Goal: Complete Application Form: Complete application form

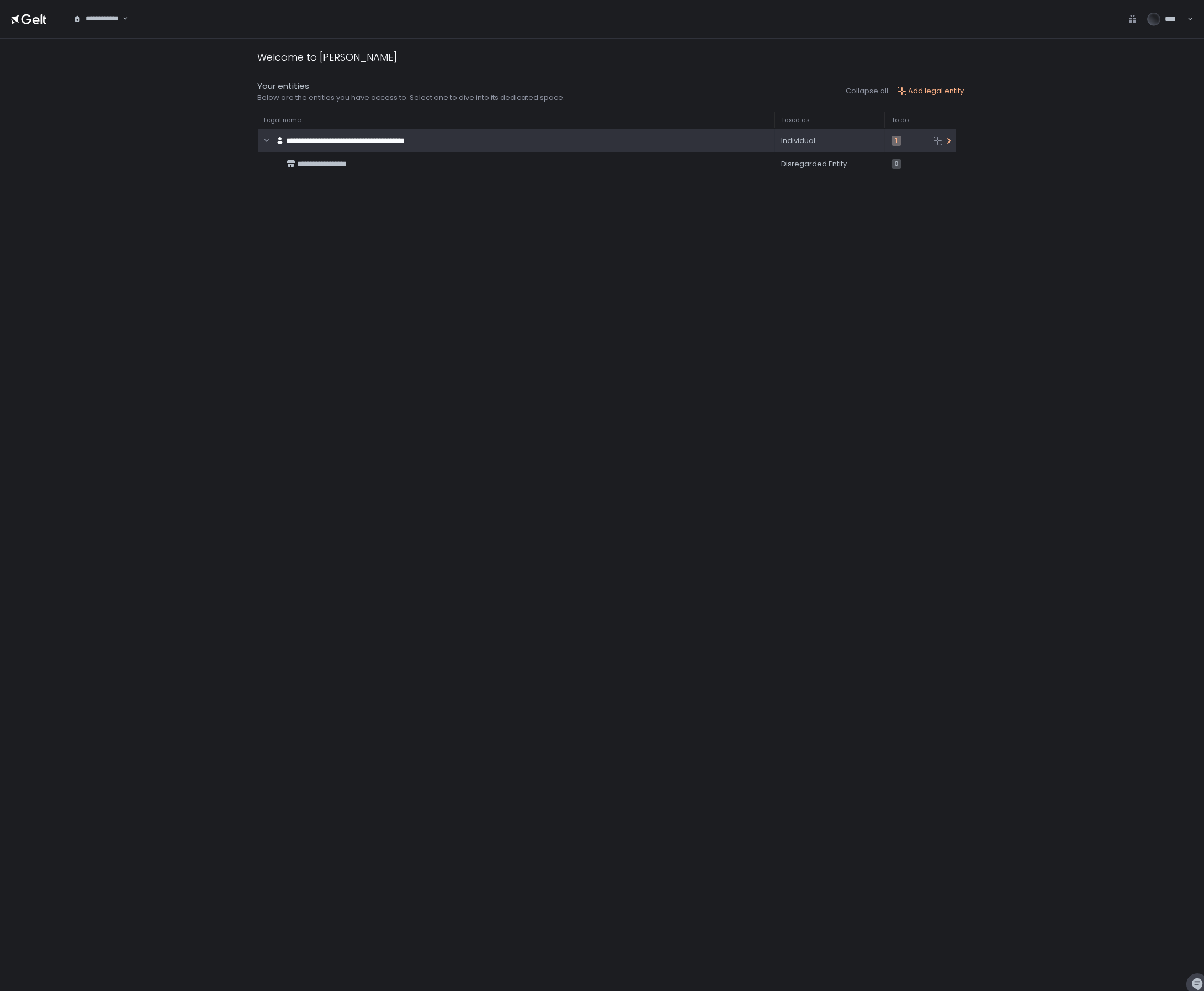
click at [344, 143] on span "**********" at bounding box center [346, 140] width 119 height 7
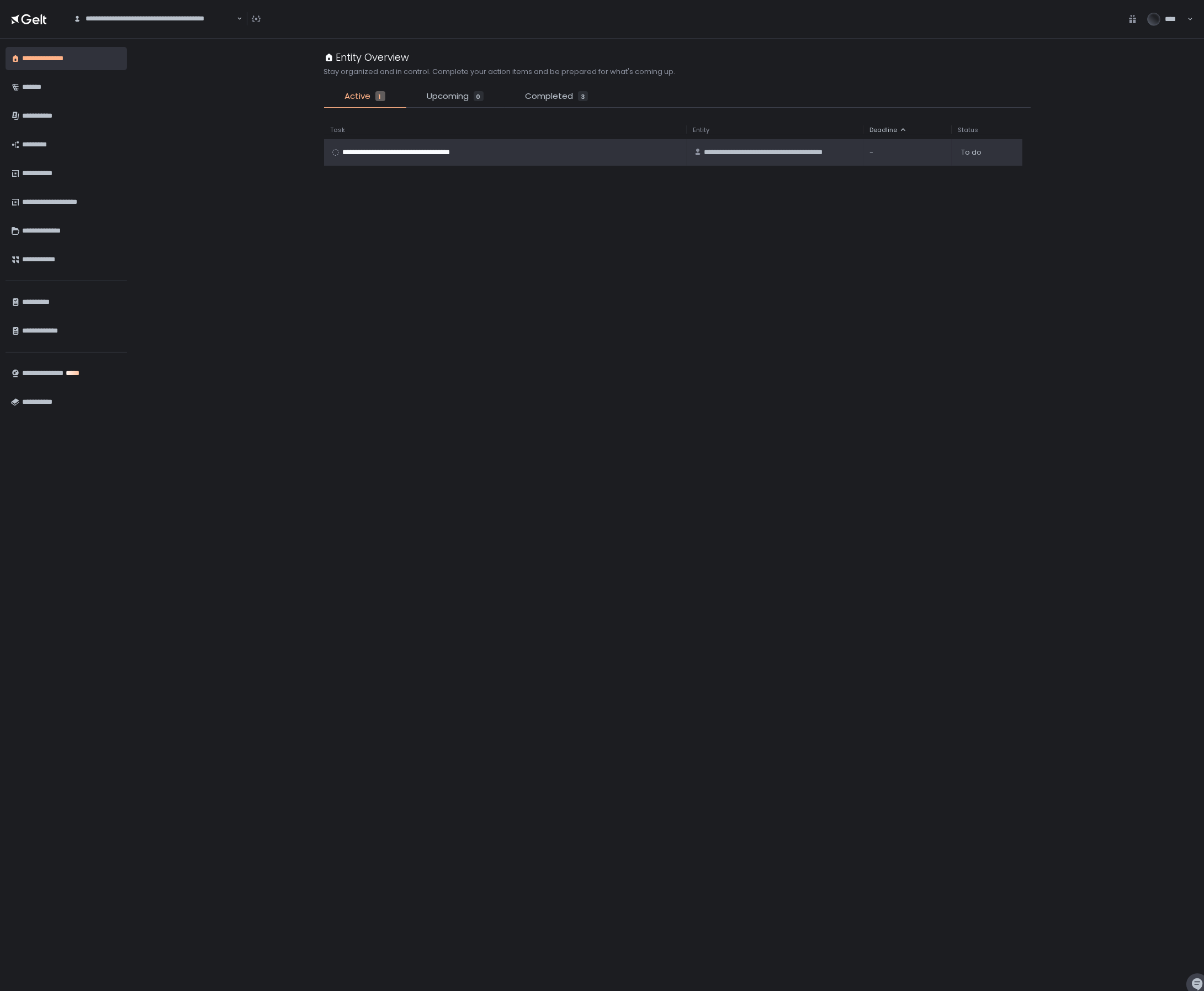
click at [392, 152] on span "**********" at bounding box center [410, 152] width 134 height 10
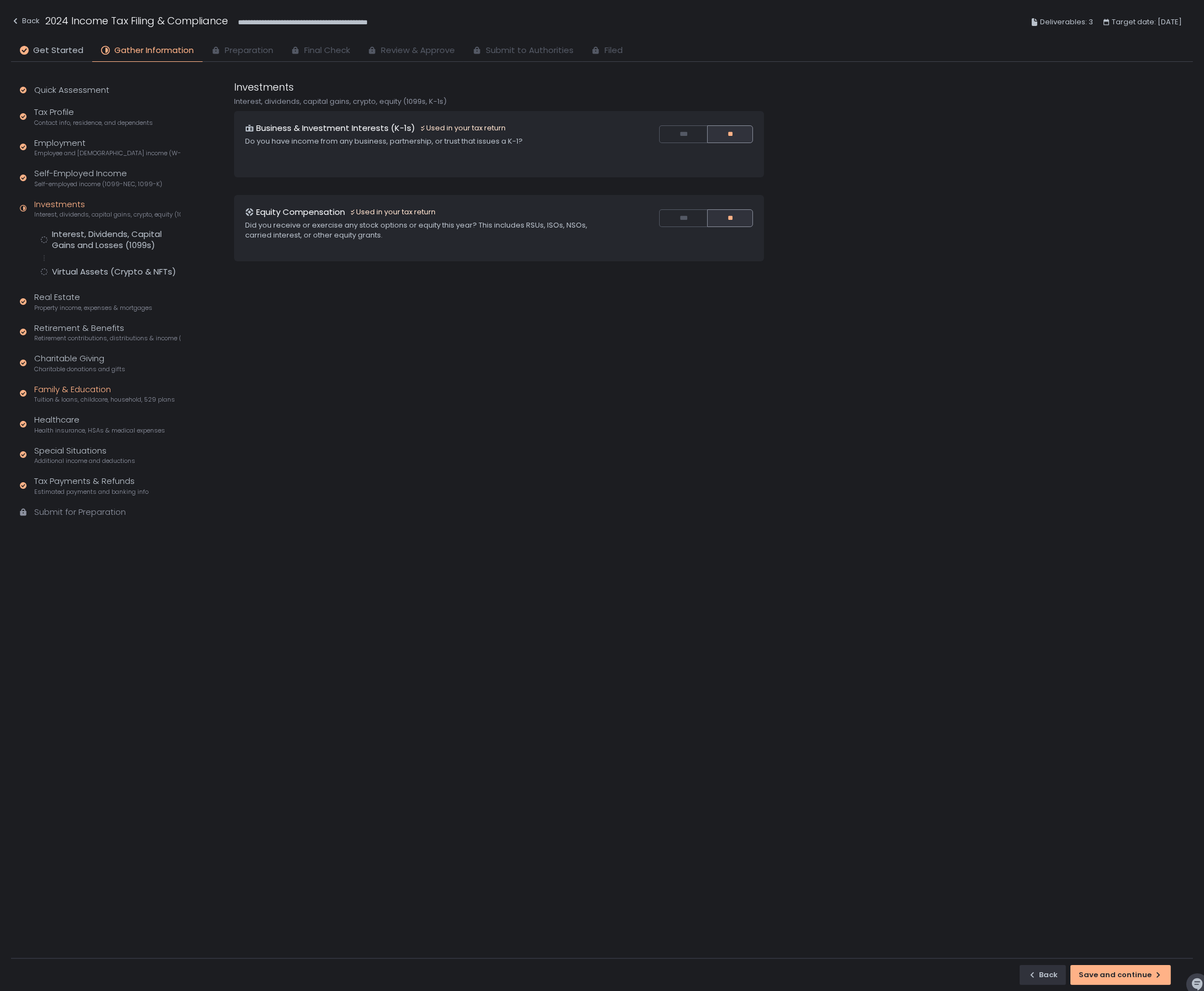
click at [75, 391] on div "Family & Education Tuition & loans, childcare, household, 529 plans" at bounding box center [104, 394] width 141 height 21
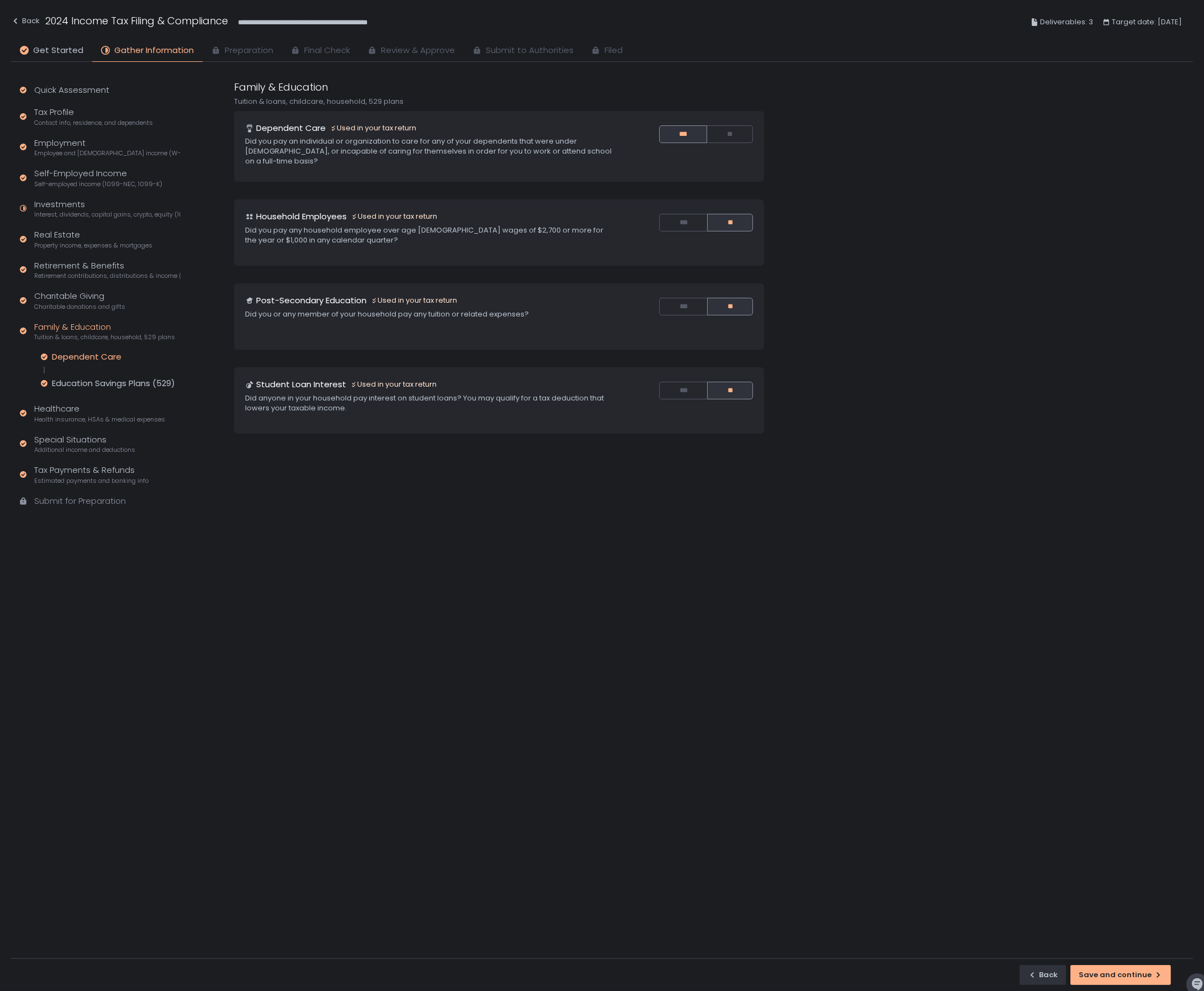
click at [101, 357] on div "Dependent Care" at bounding box center [86, 357] width 69 height 11
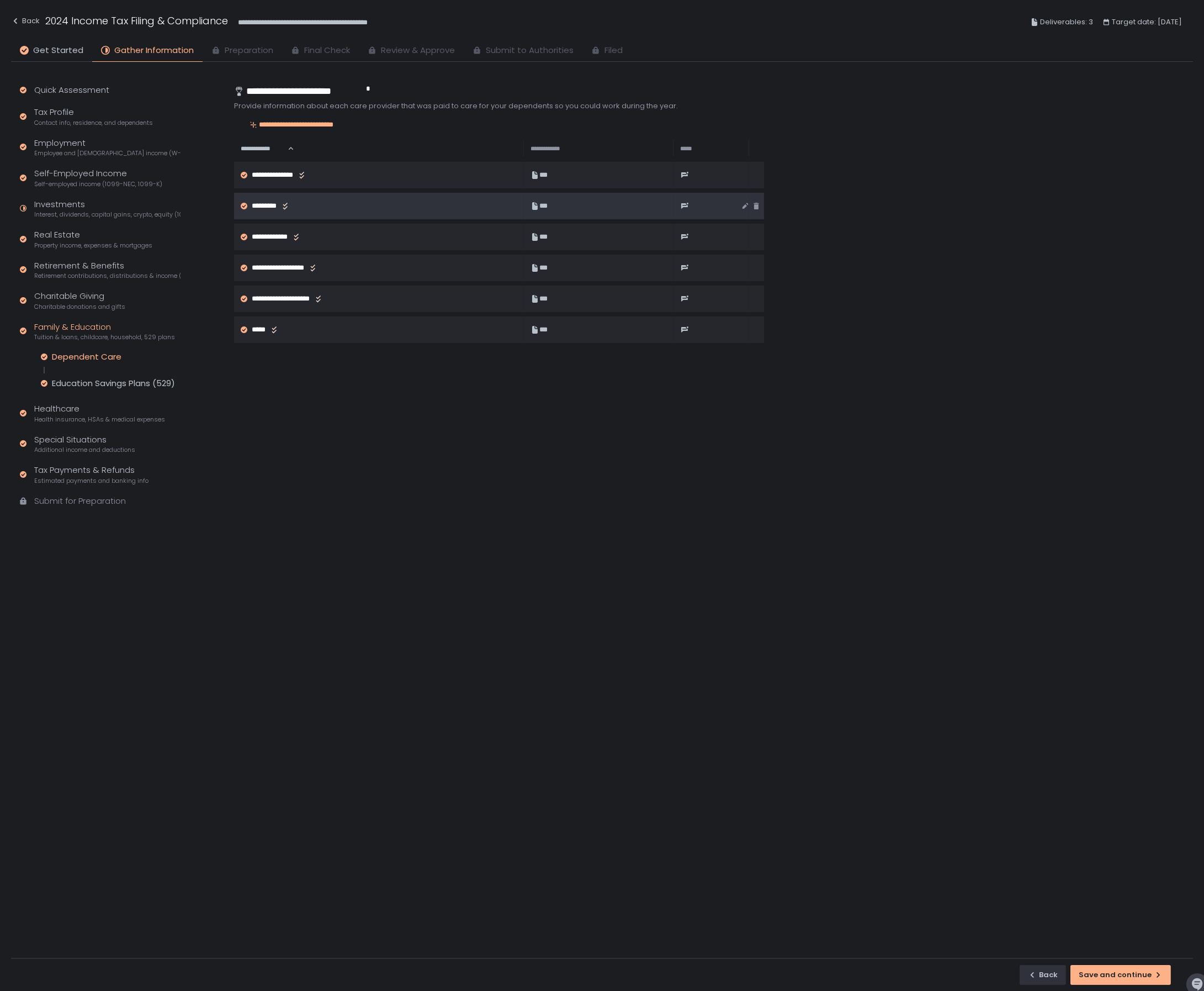
click at [272, 205] on span "*********" at bounding box center [275, 206] width 47 height 10
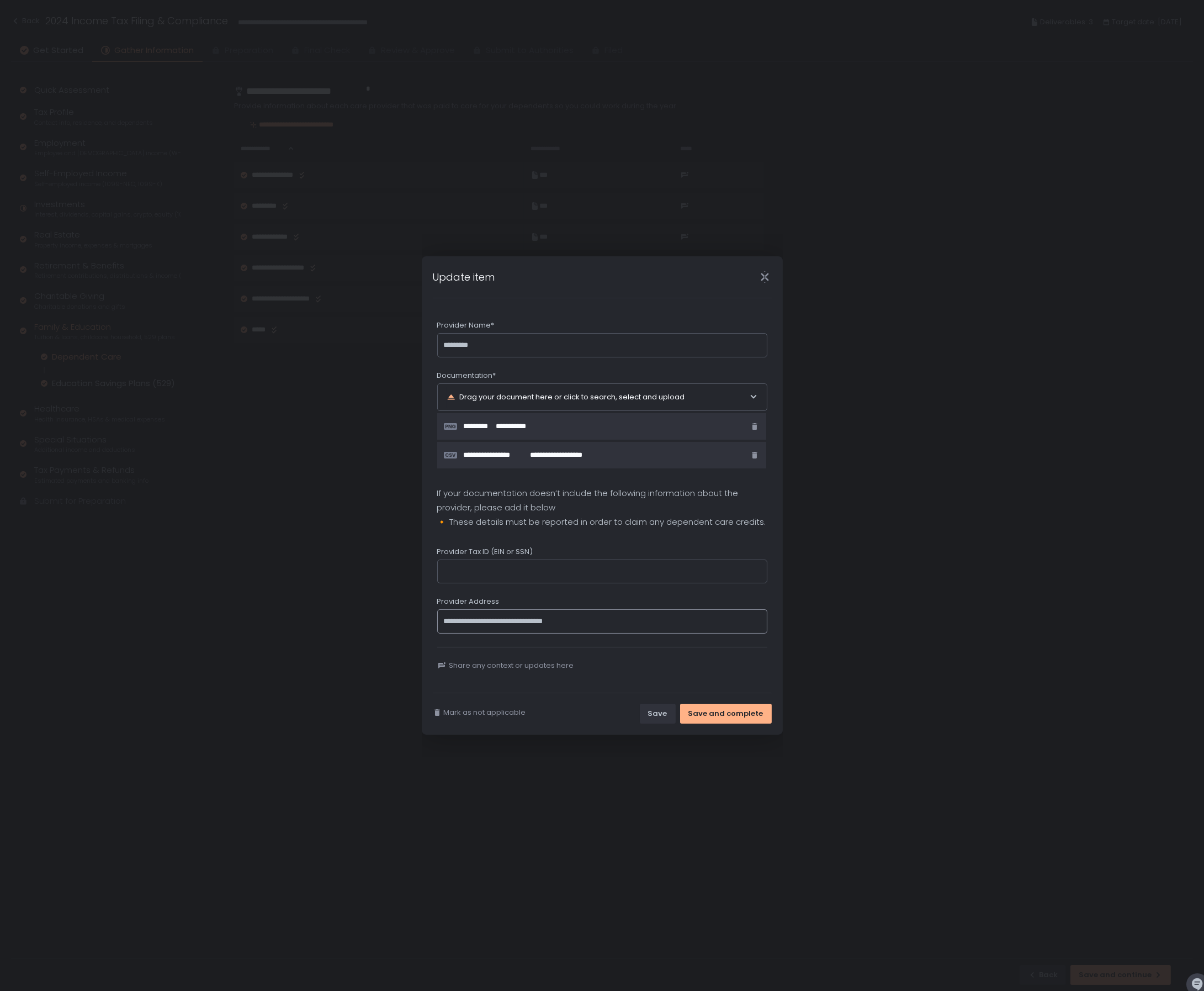
drag, startPoint x: 615, startPoint y: 622, endPoint x: 510, endPoint y: 625, distance: 105.0
click at [510, 625] on input "**********" at bounding box center [602, 621] width 330 height 24
paste input
type input "**********"
click at [593, 575] on input "Provider Tax ID (EIN or SSN)" at bounding box center [602, 571] width 330 height 24
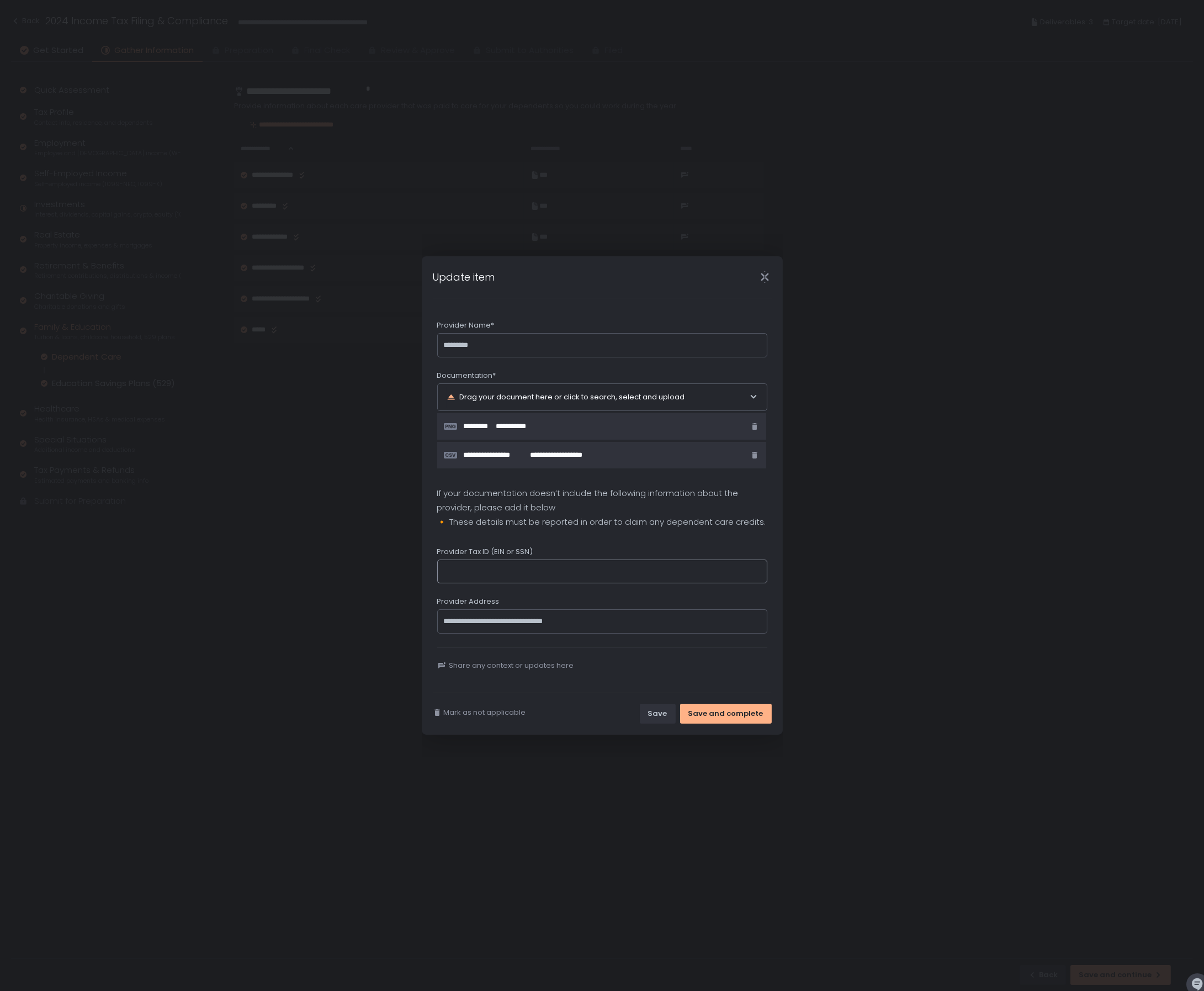
paste input "**********"
type input "**********"
click at [601, 551] on div "Provider Tax ID (EIN or SSN)" at bounding box center [602, 553] width 330 height 13
click at [727, 712] on div "Save and complete" at bounding box center [726, 713] width 75 height 10
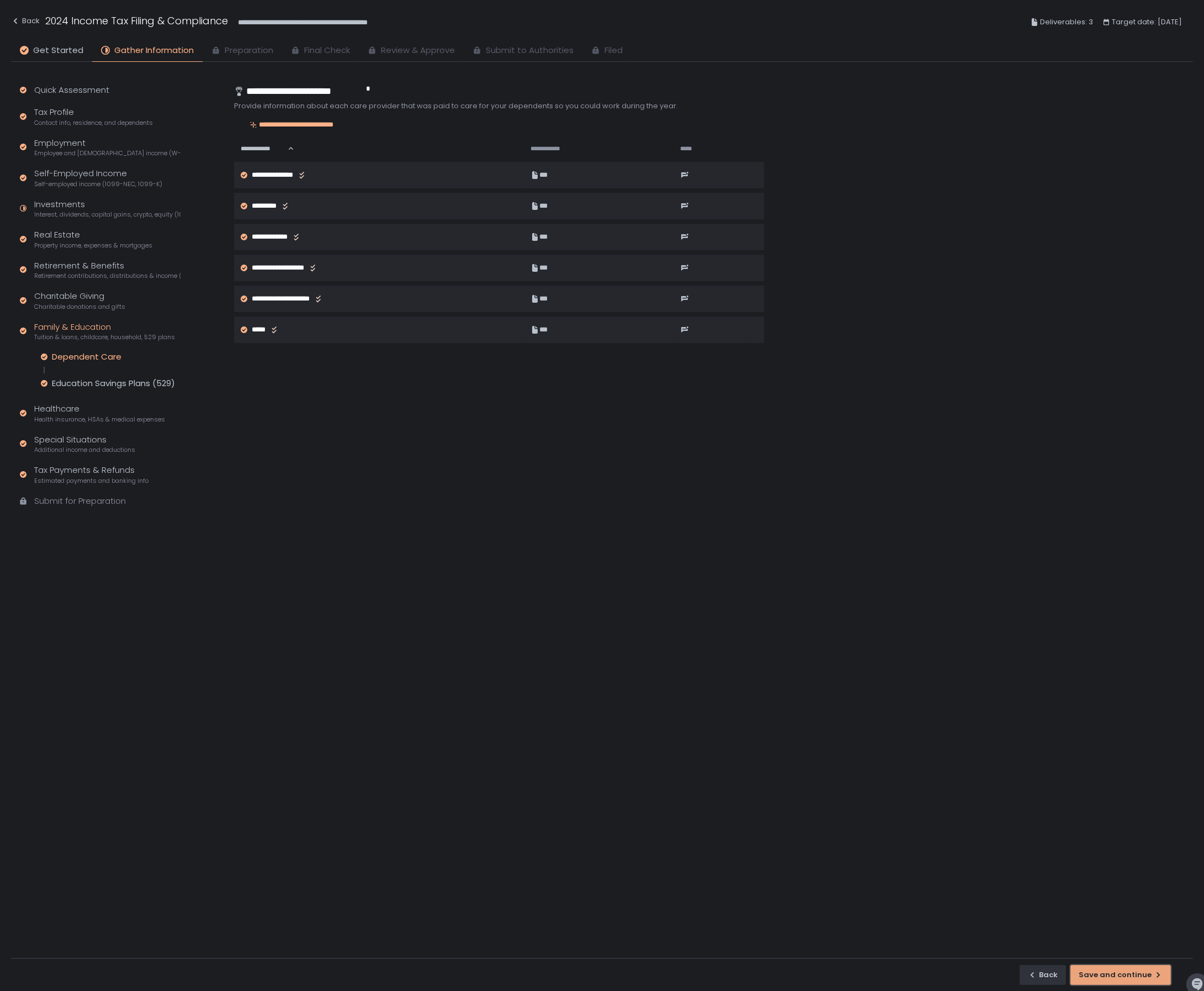
click at [1138, 968] on button "Save and continue" at bounding box center [1120, 974] width 100 height 19
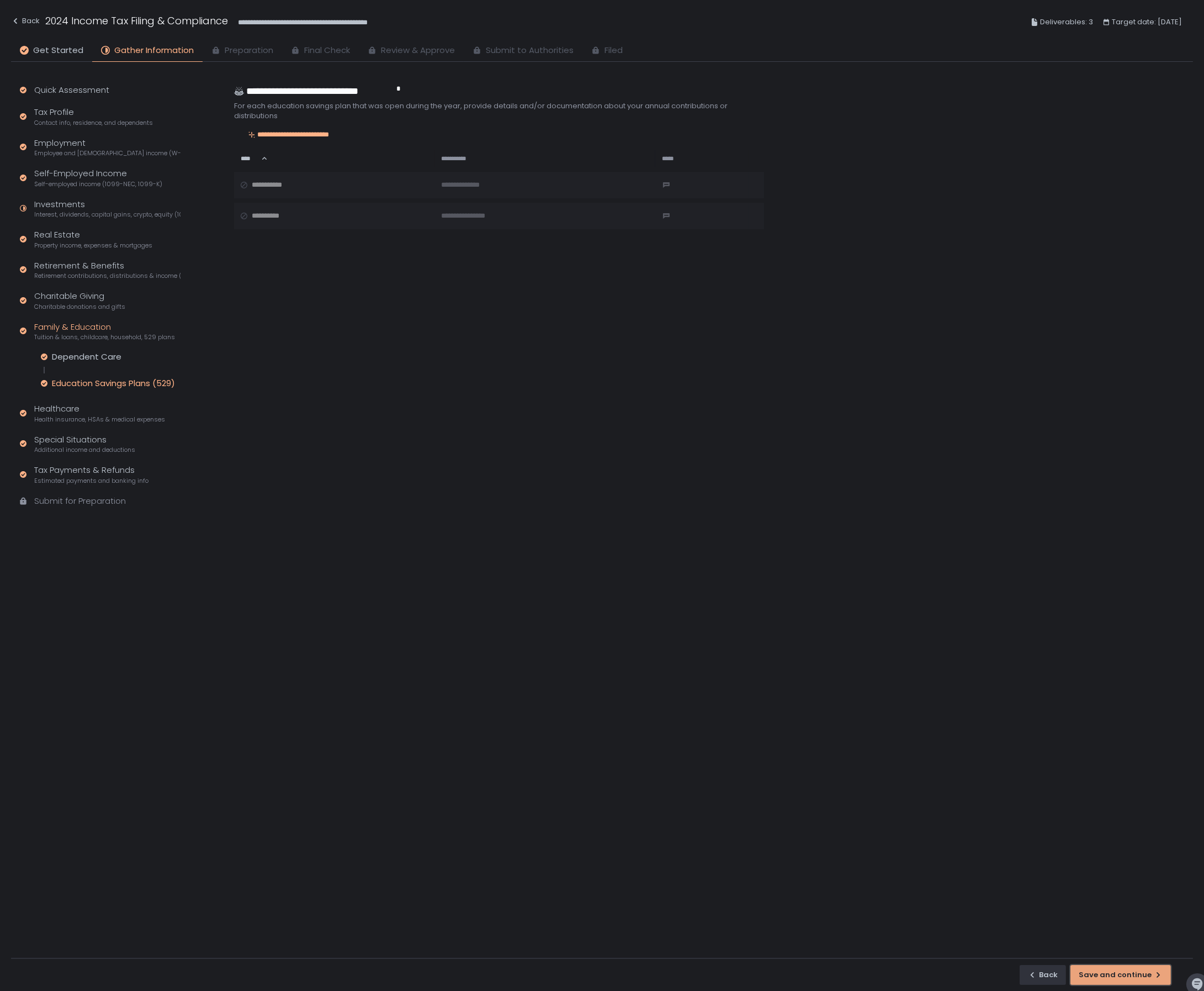
click at [1129, 977] on div "Save and continue" at bounding box center [1121, 974] width 84 height 10
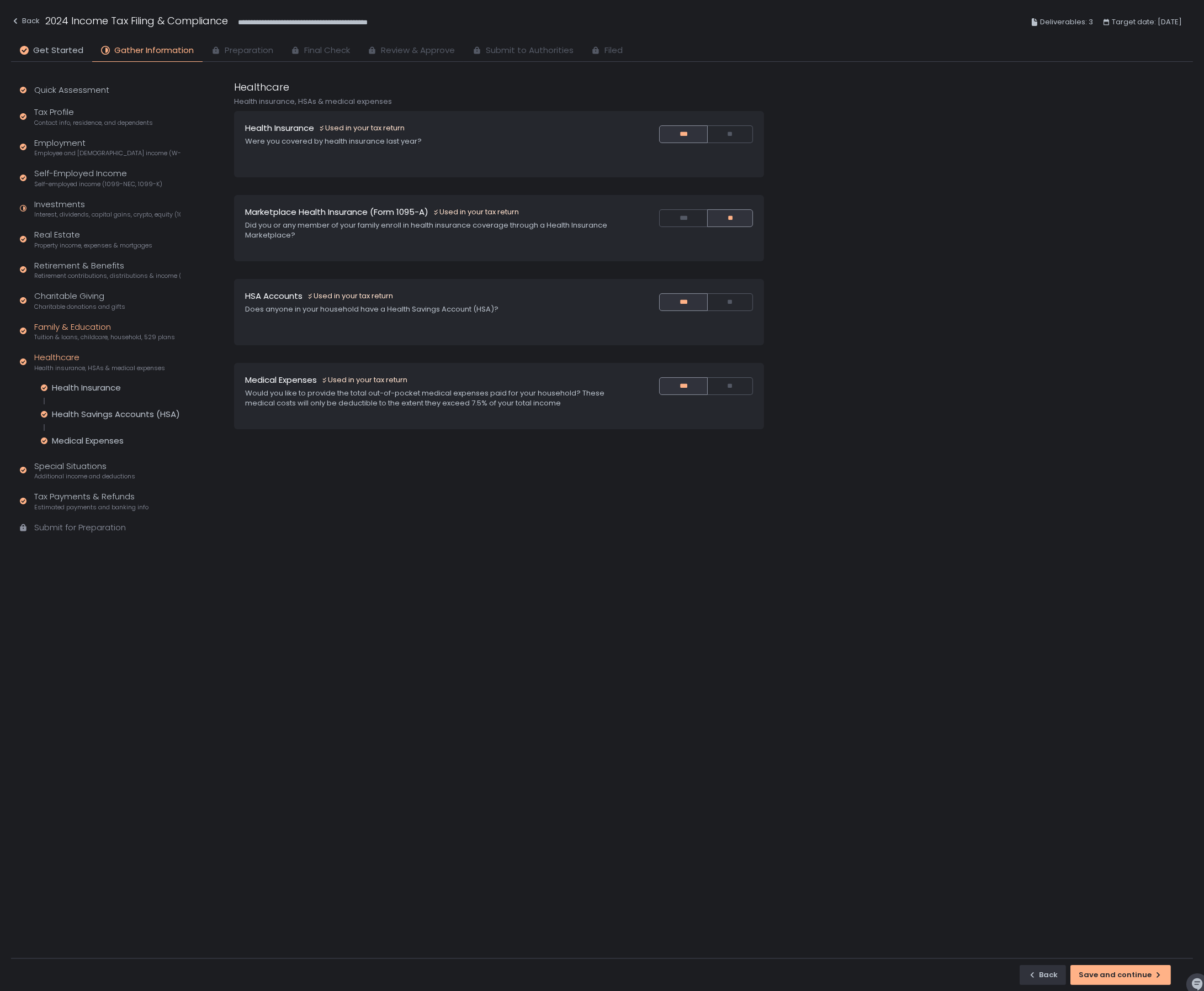
click at [87, 326] on div "Family & Education Tuition & loans, childcare, household, 529 plans" at bounding box center [104, 331] width 141 height 21
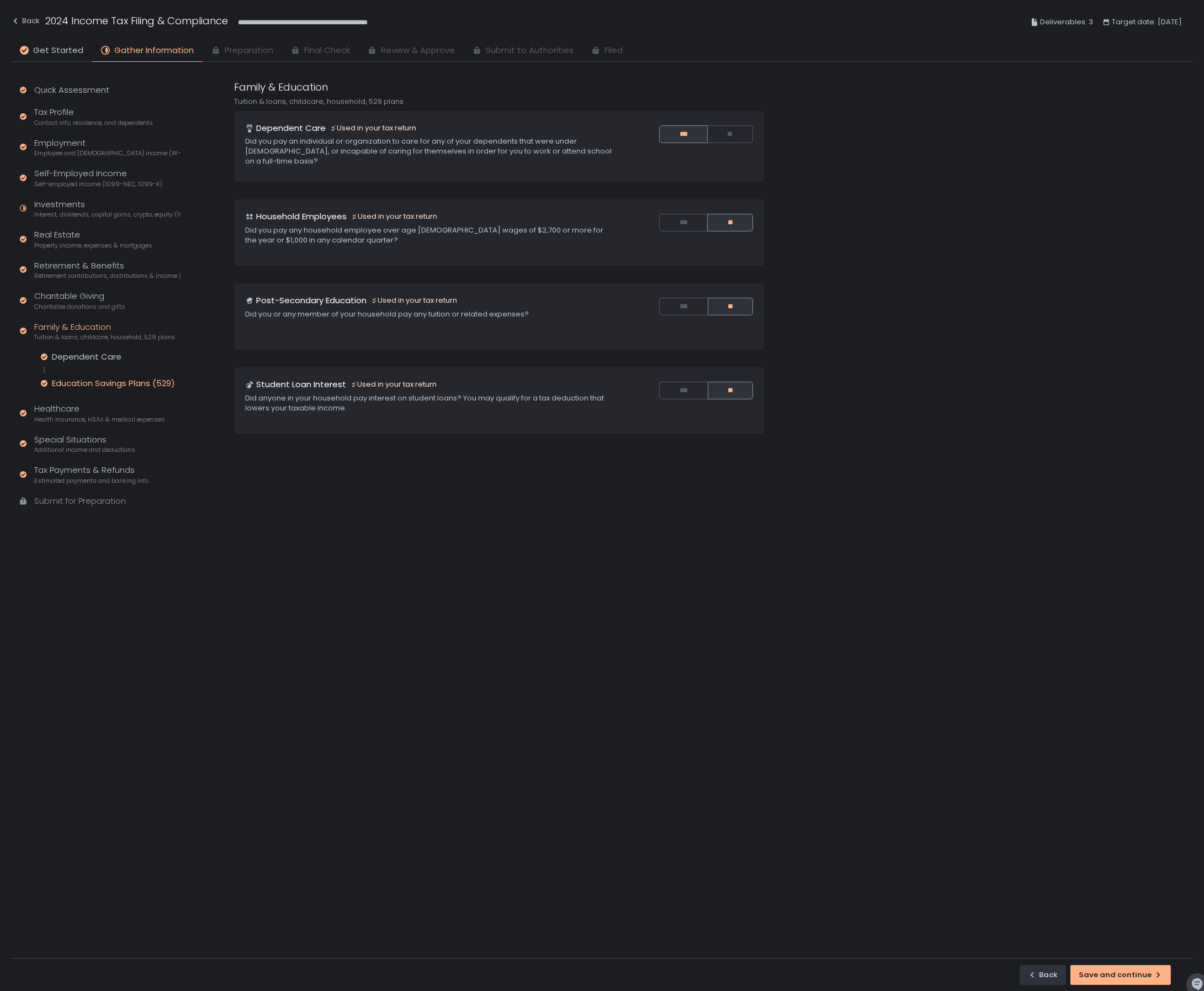
click at [105, 385] on div "Education Savings Plans (529)" at bounding box center [113, 383] width 123 height 11
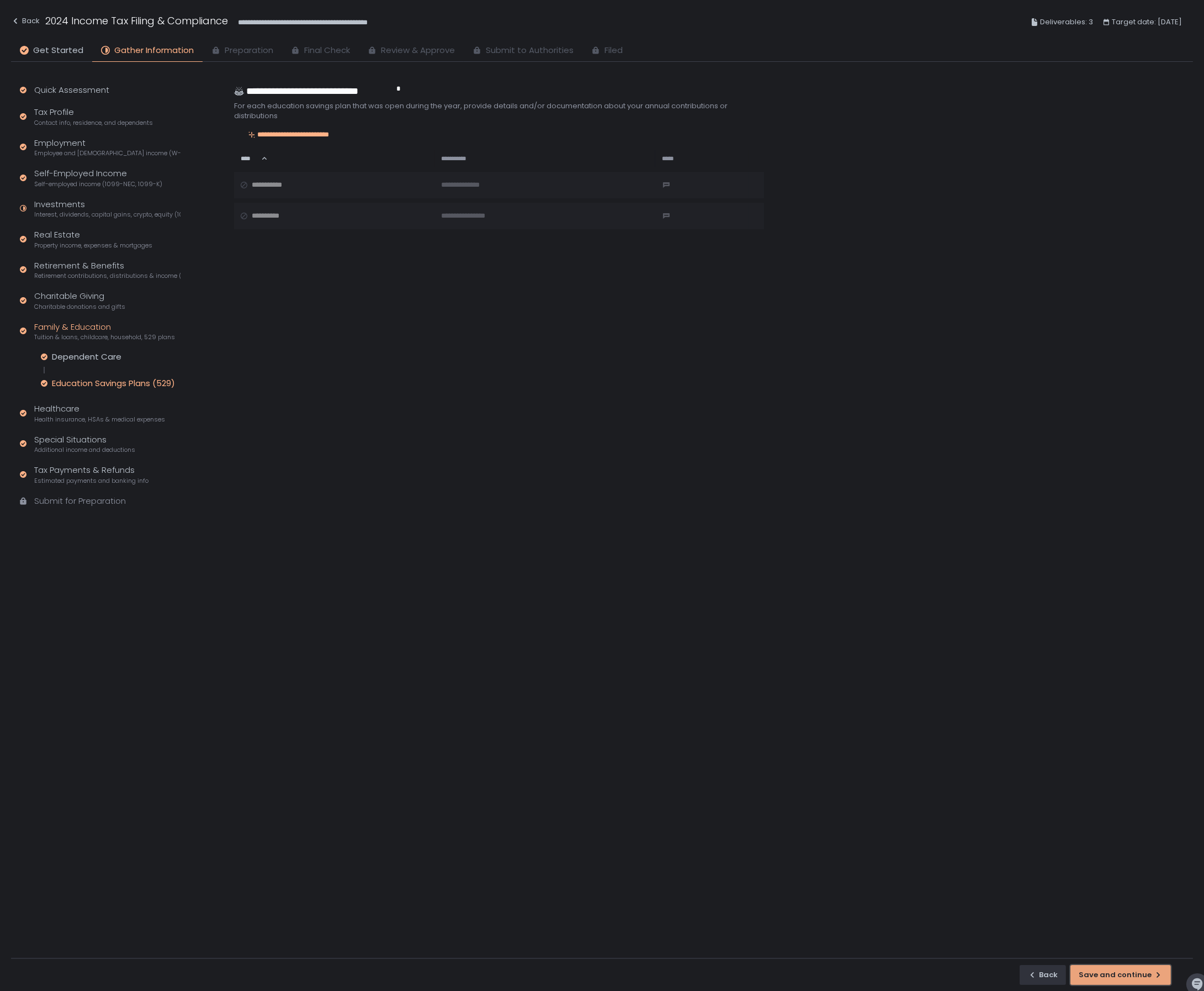
click at [1125, 973] on div "Save and continue" at bounding box center [1121, 974] width 84 height 10
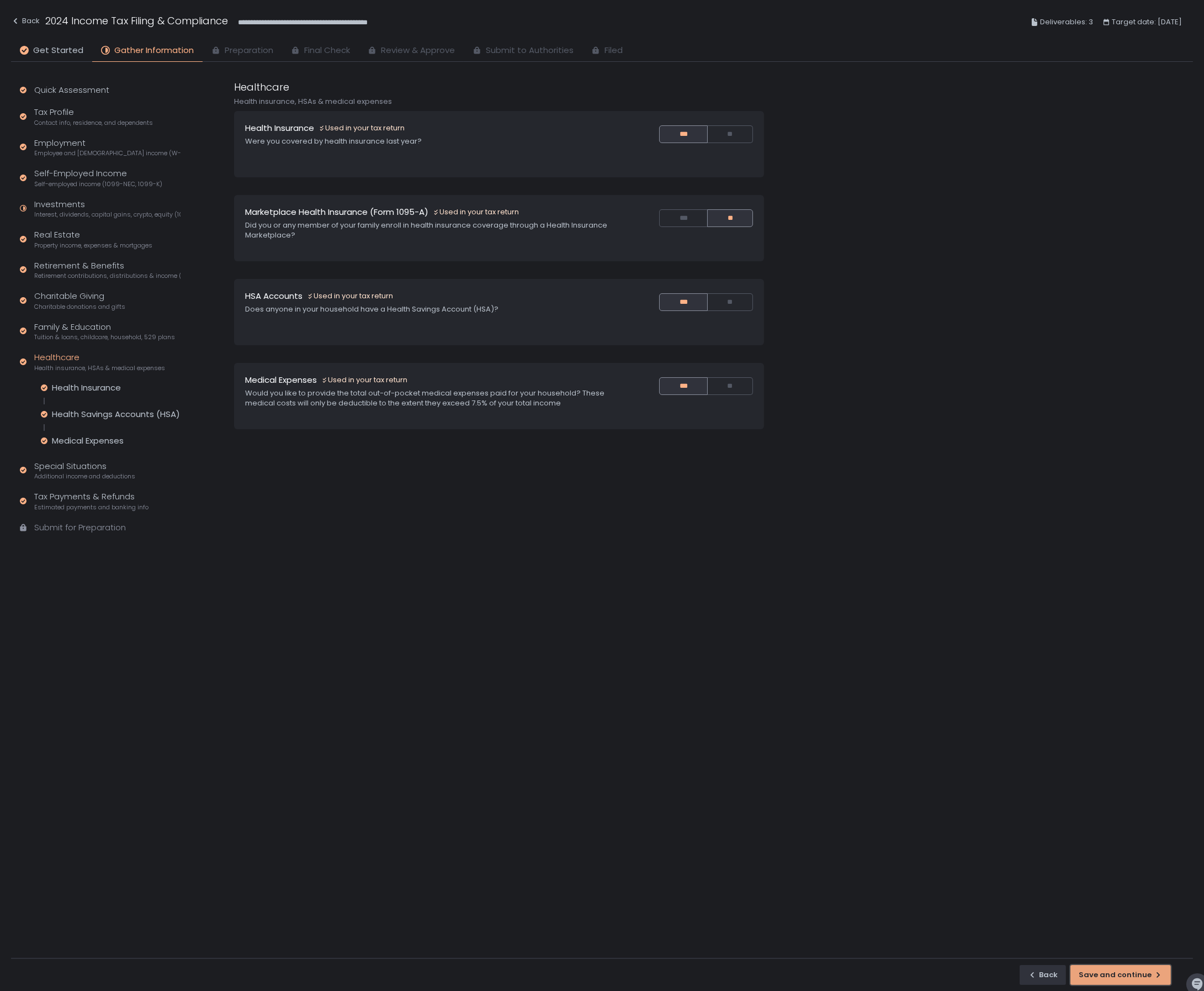
click at [1125, 973] on div "Save and continue" at bounding box center [1121, 974] width 84 height 10
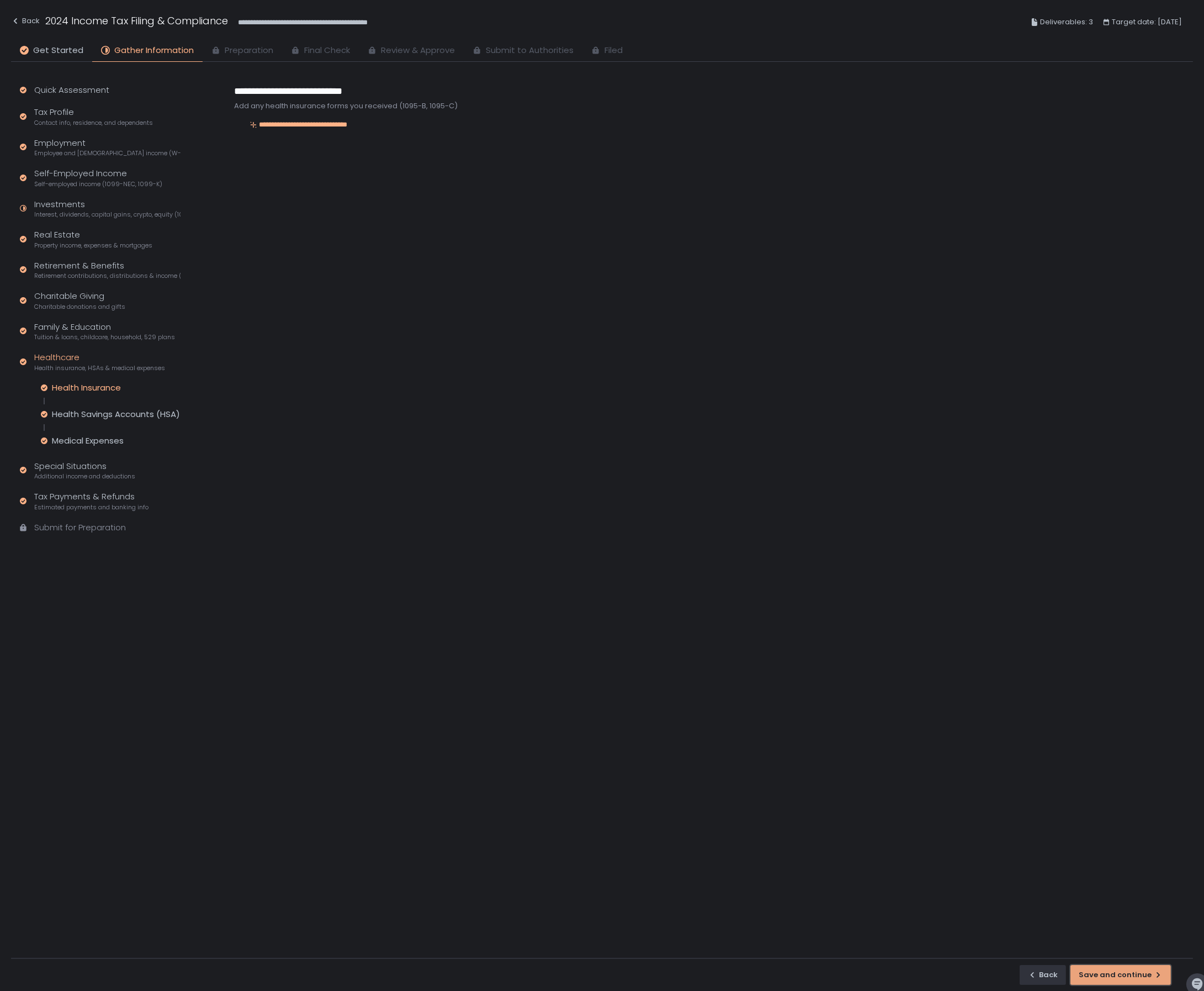
click at [1125, 973] on div "Save and continue" at bounding box center [1121, 974] width 84 height 10
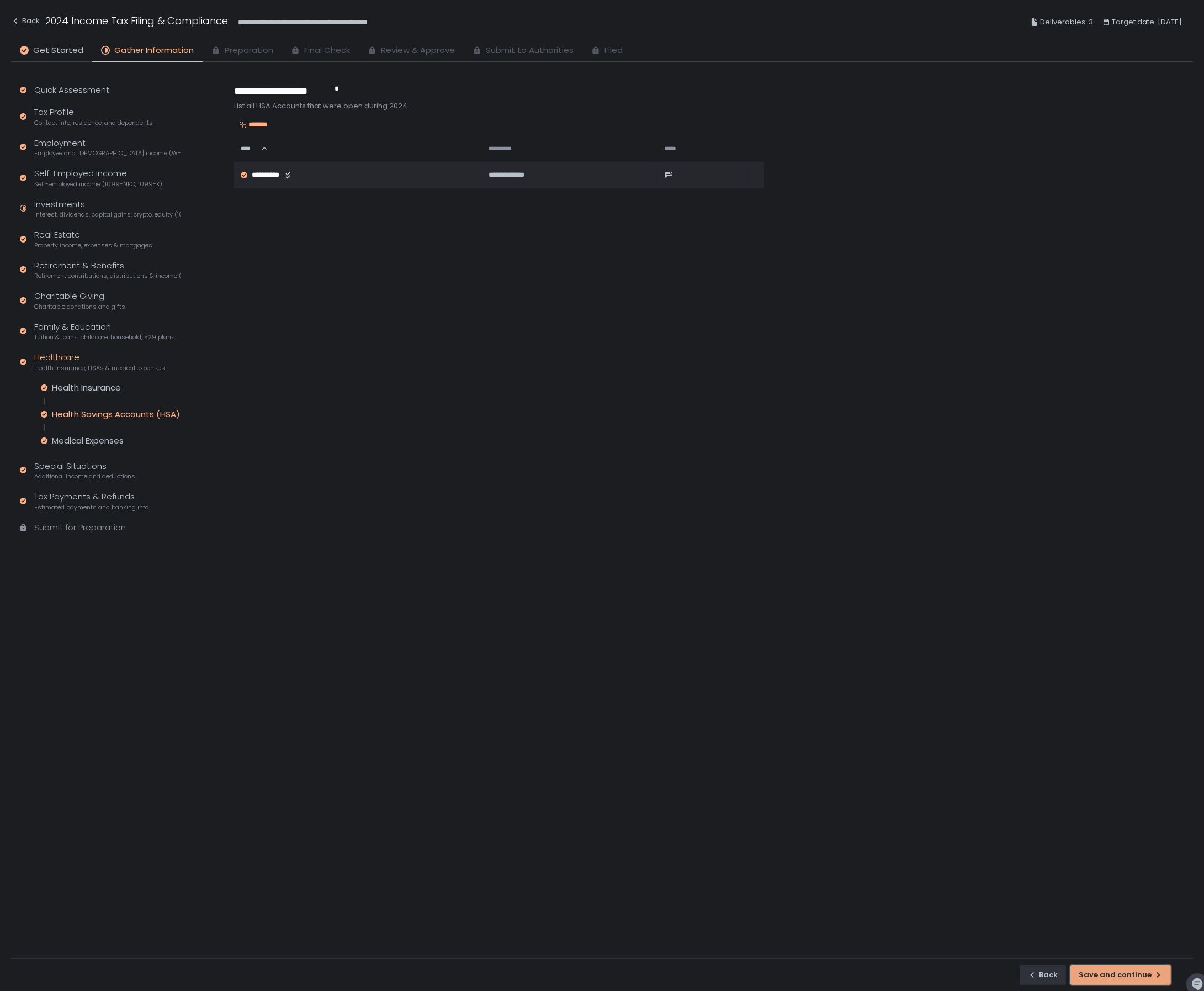
click at [1125, 973] on div "Save and continue" at bounding box center [1121, 974] width 84 height 10
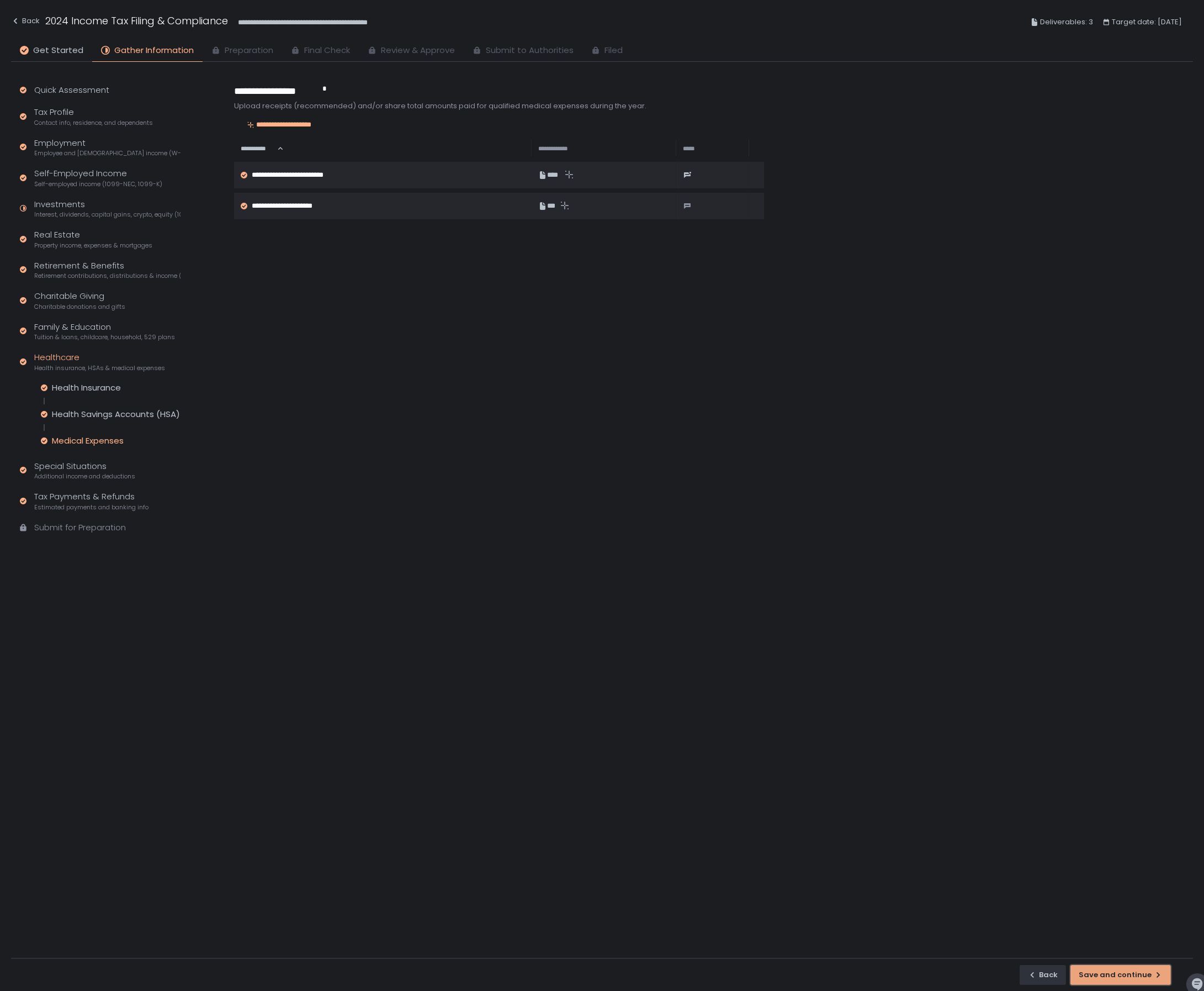
click at [1125, 973] on div "Save and continue" at bounding box center [1121, 974] width 84 height 10
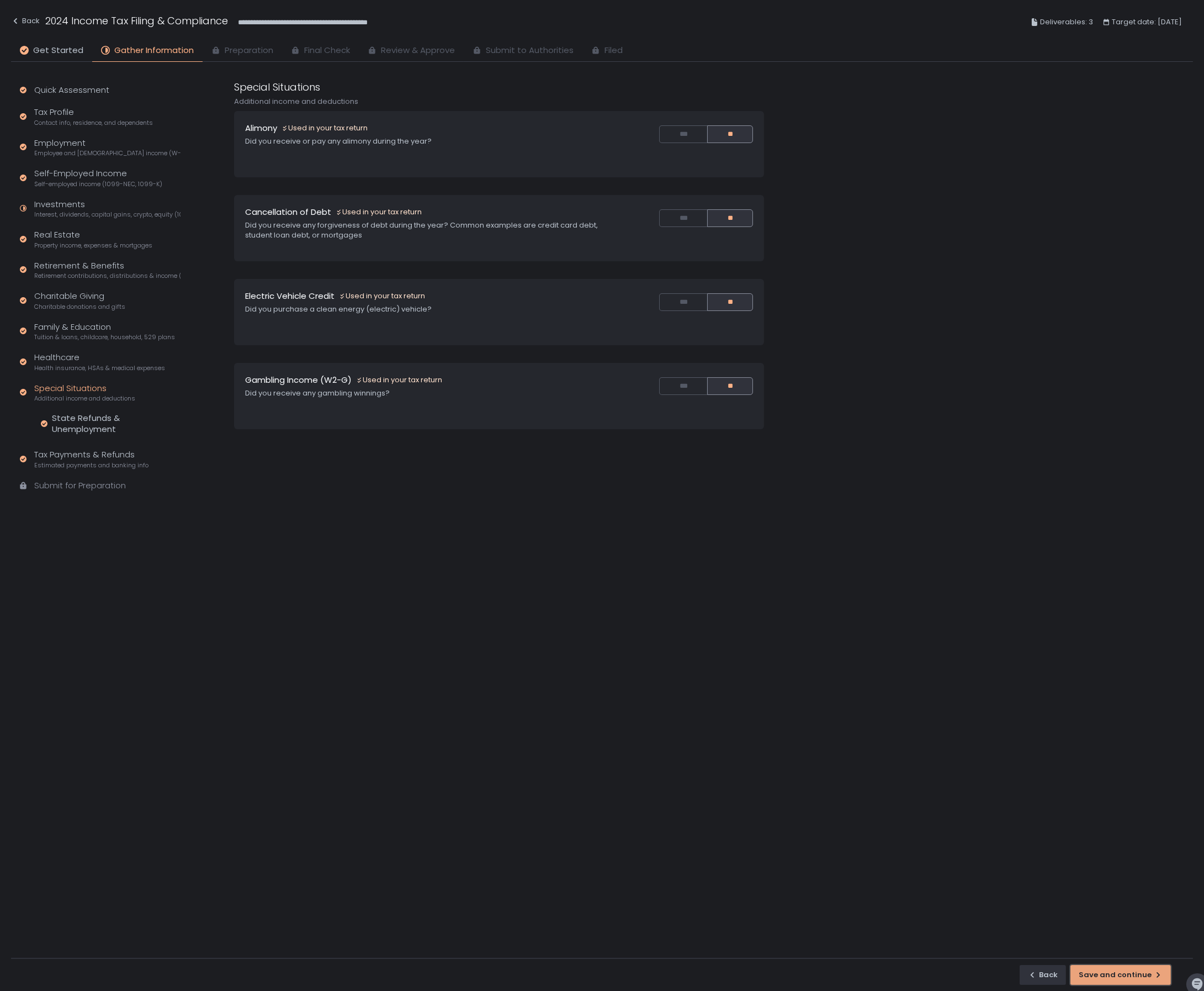
click at [1125, 973] on div "Save and continue" at bounding box center [1121, 974] width 84 height 10
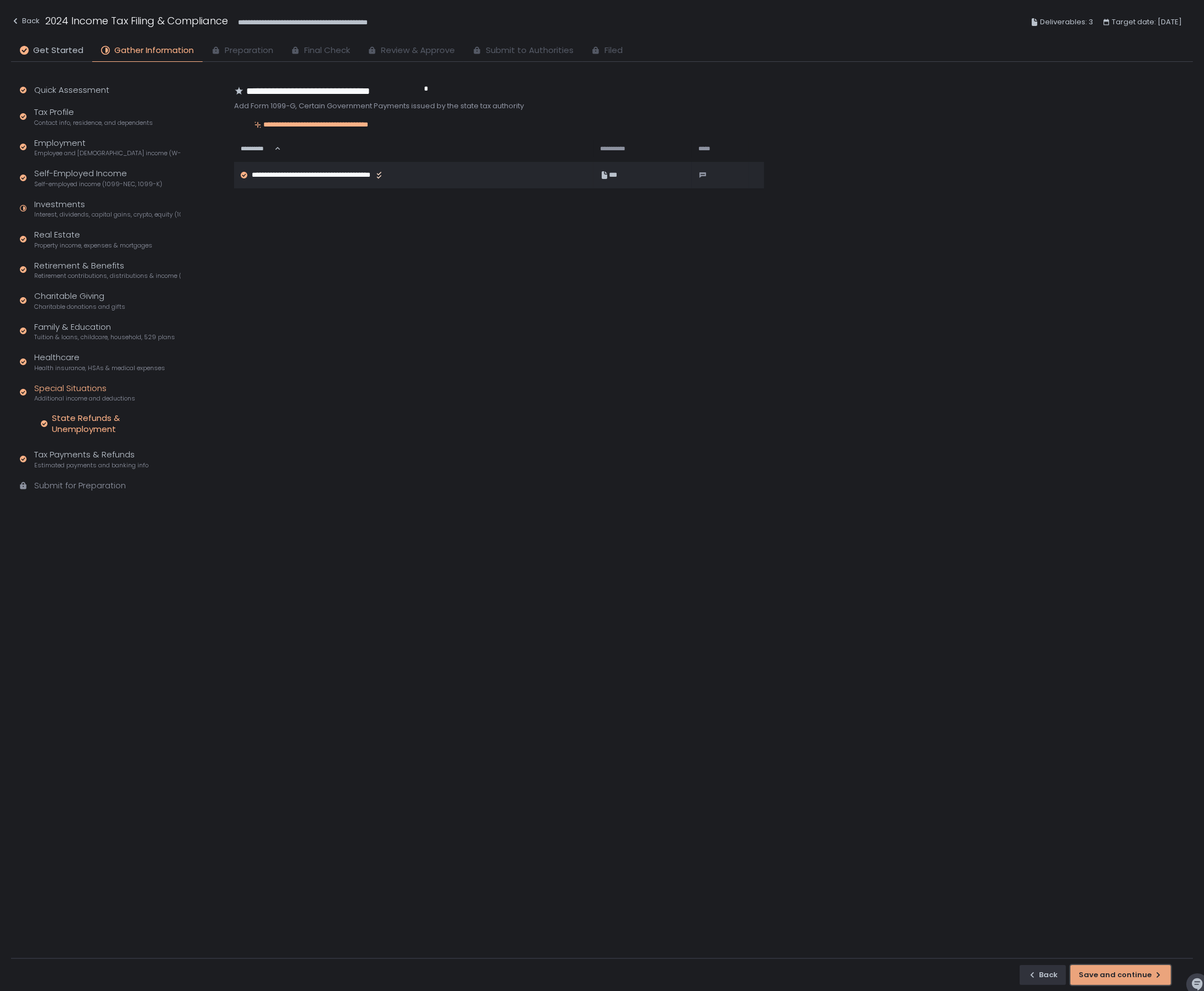
click at [1125, 973] on div "Save and continue" at bounding box center [1121, 974] width 84 height 10
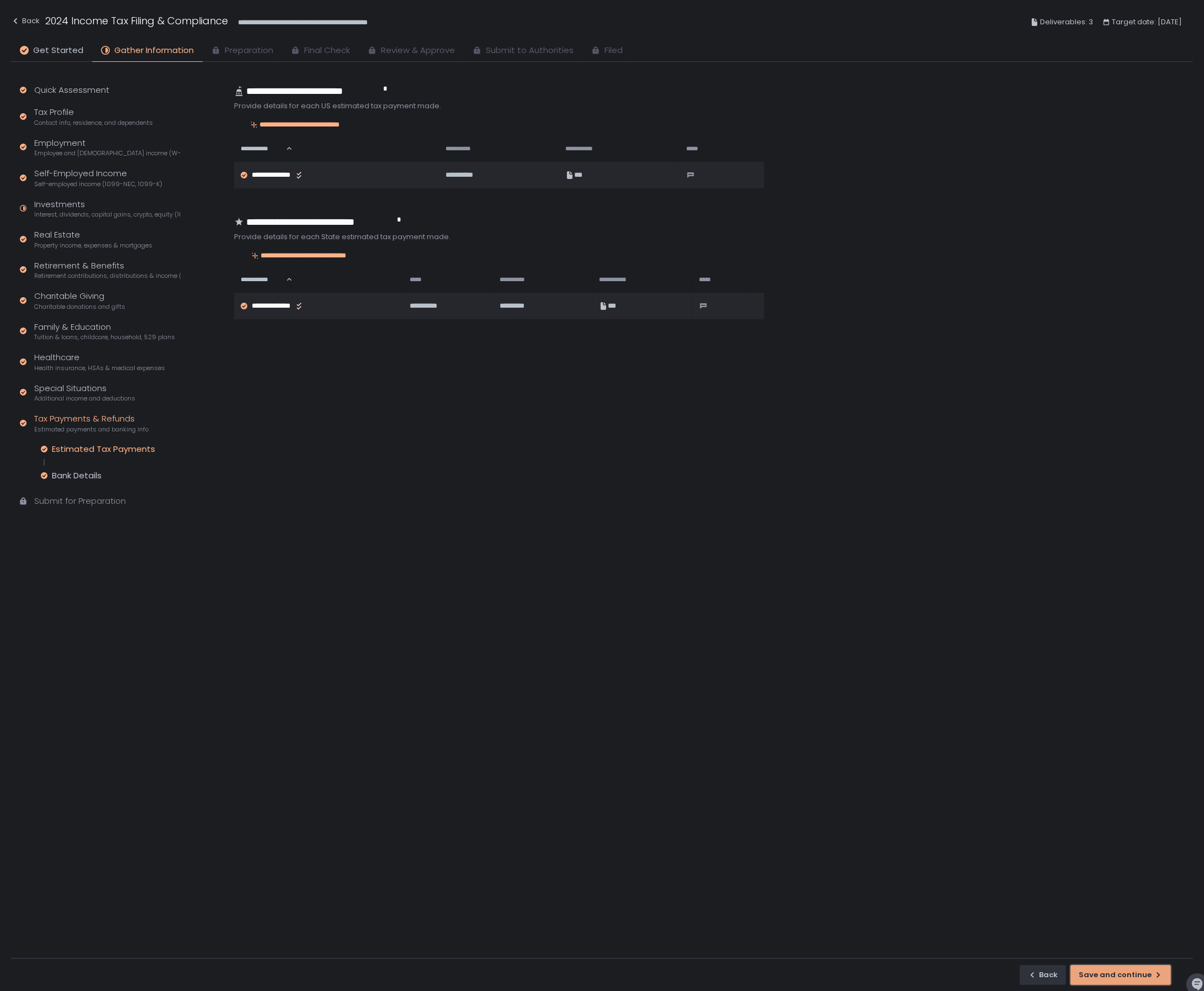
click at [1125, 973] on div "Save and continue" at bounding box center [1121, 974] width 84 height 10
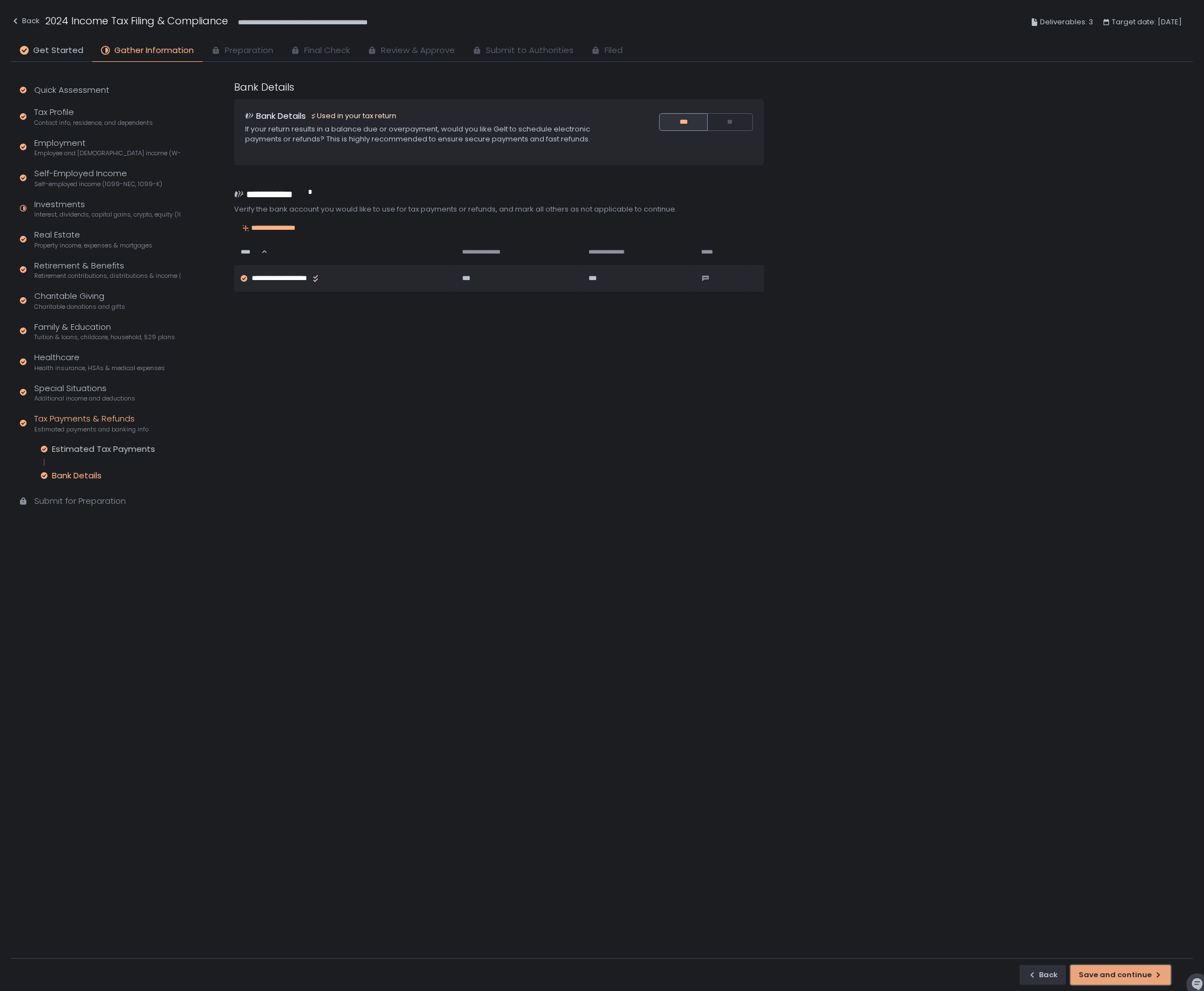
click at [1125, 973] on div "Save and continue" at bounding box center [1121, 974] width 84 height 10
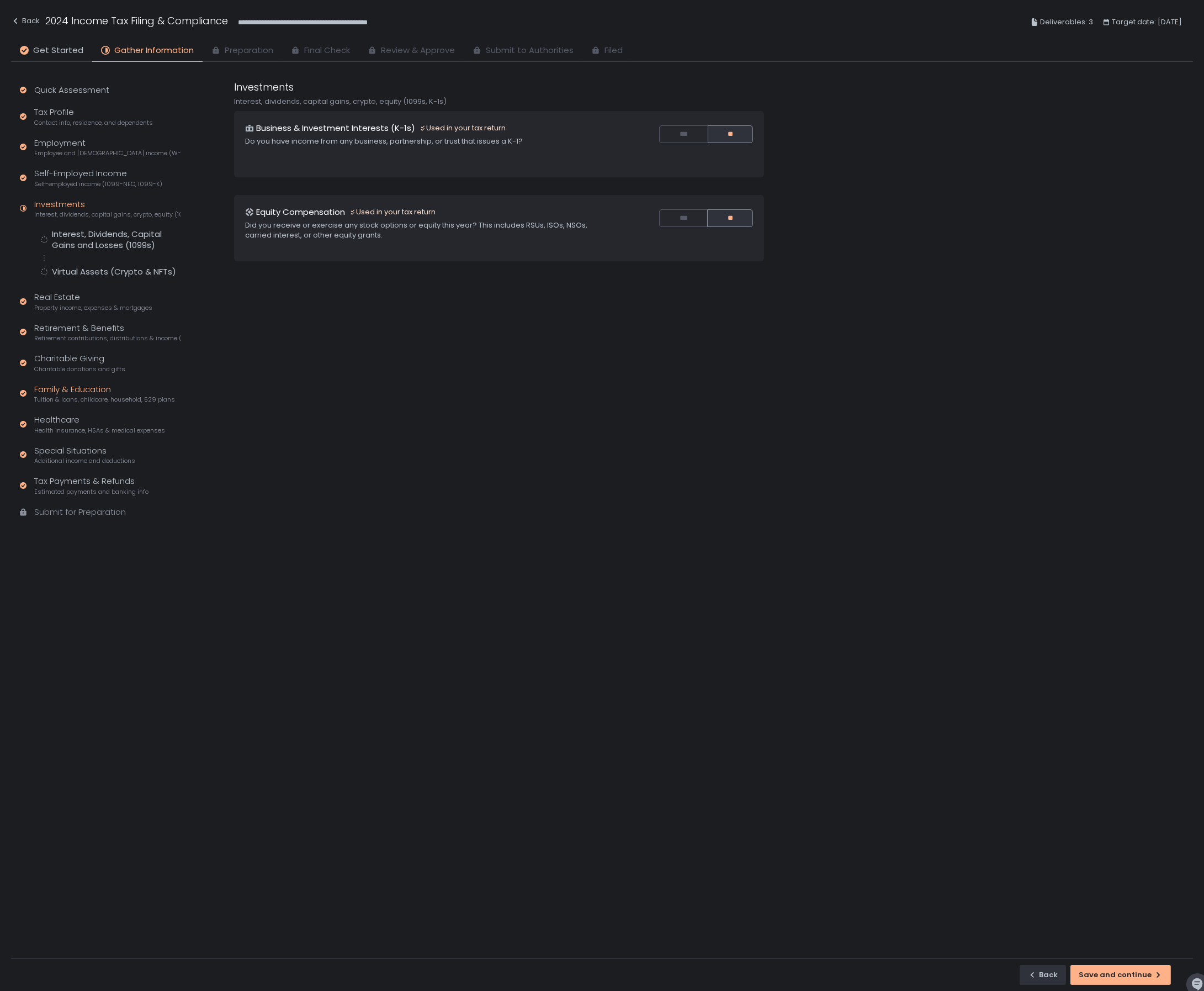
click at [69, 388] on div "Family & Education Tuition & loans, childcare, household, 529 plans" at bounding box center [104, 394] width 141 height 21
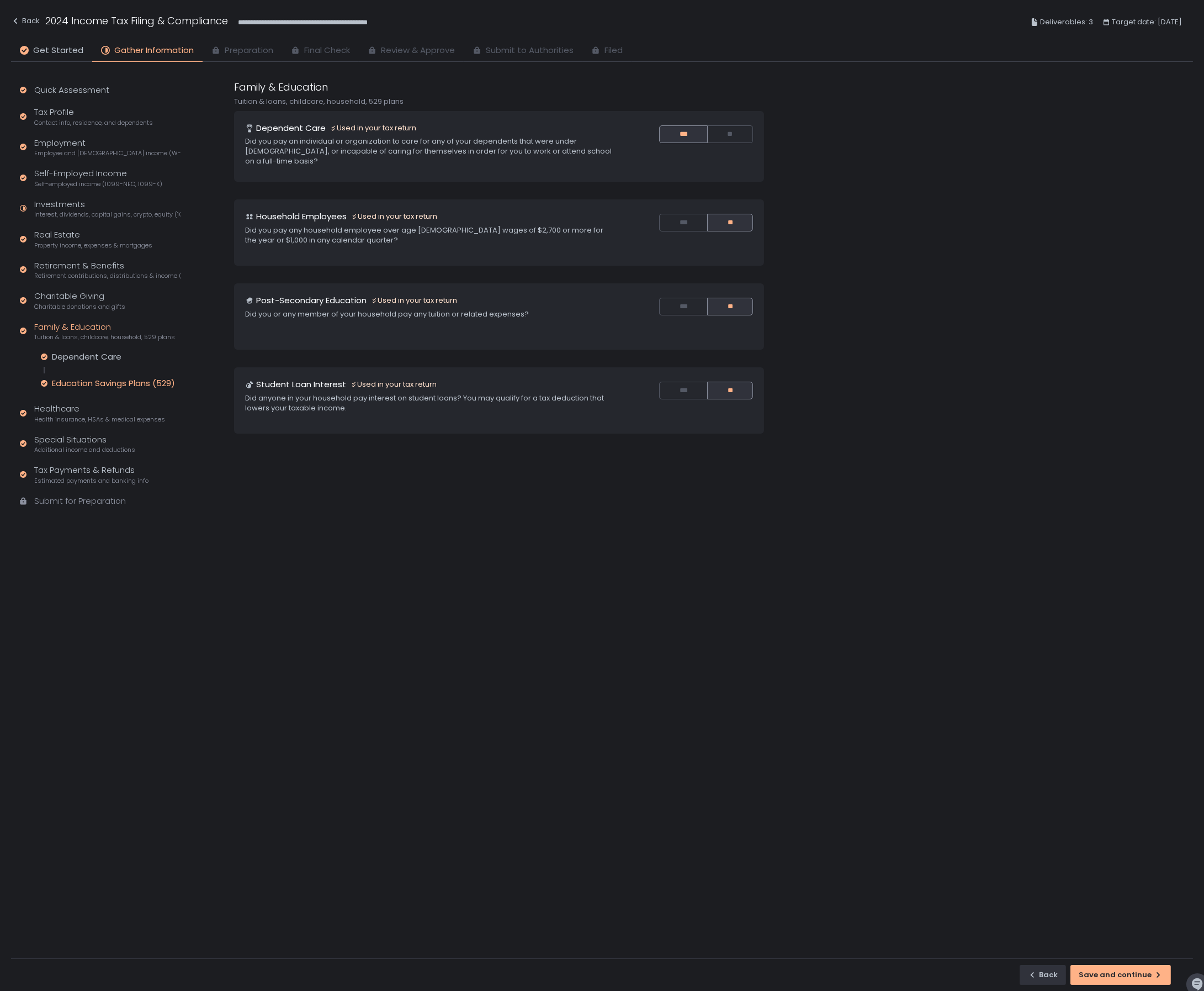
click at [116, 386] on div "Education Savings Plans (529)" at bounding box center [113, 383] width 123 height 11
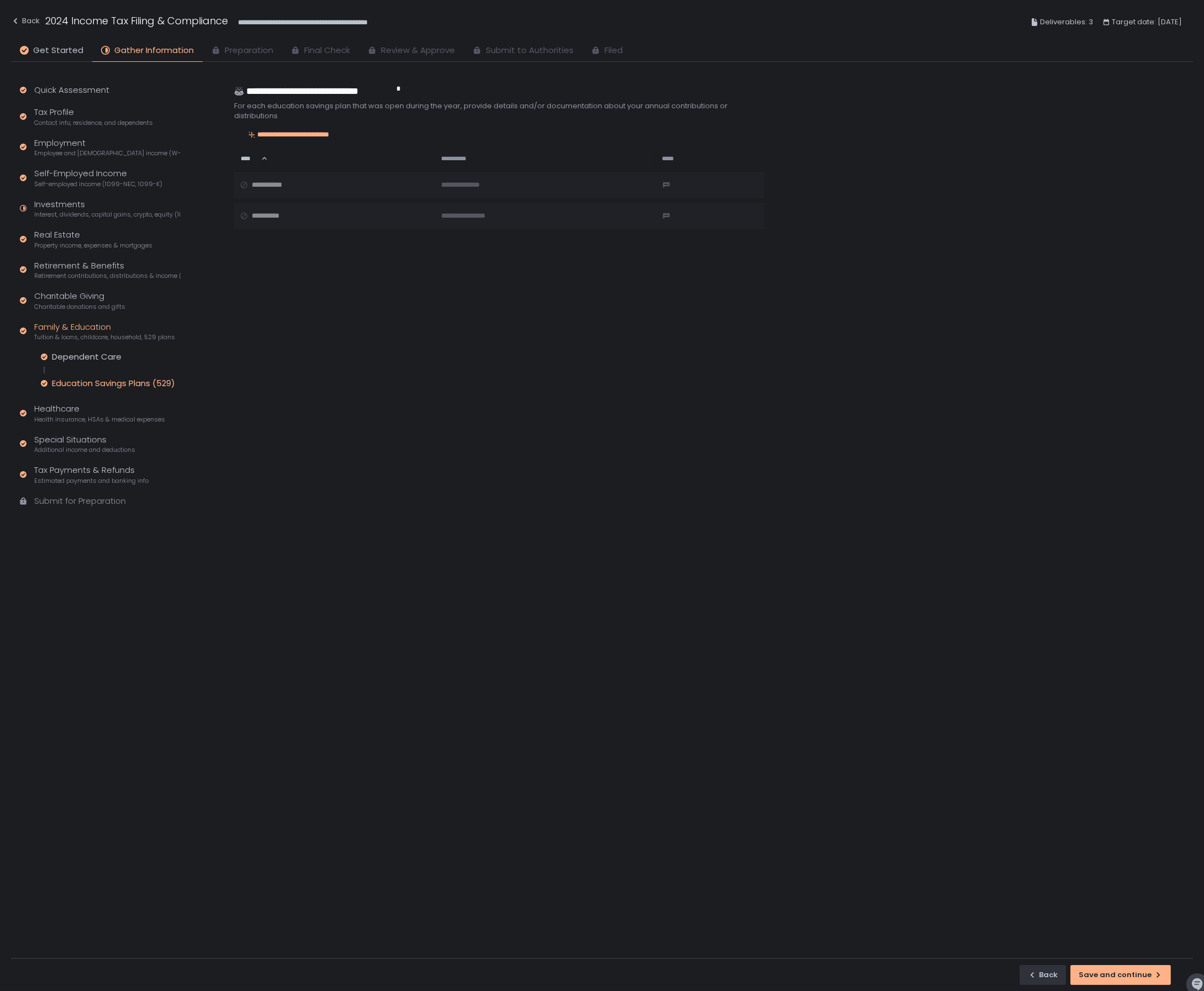
click at [273, 183] on table "**********" at bounding box center [499, 189] width 530 height 89
click at [648, 184] on table "**********" at bounding box center [499, 189] width 530 height 89
drag, startPoint x: 263, startPoint y: 182, endPoint x: 365, endPoint y: 191, distance: 102.4
click at [365, 191] on table "**********" at bounding box center [499, 189] width 530 height 89
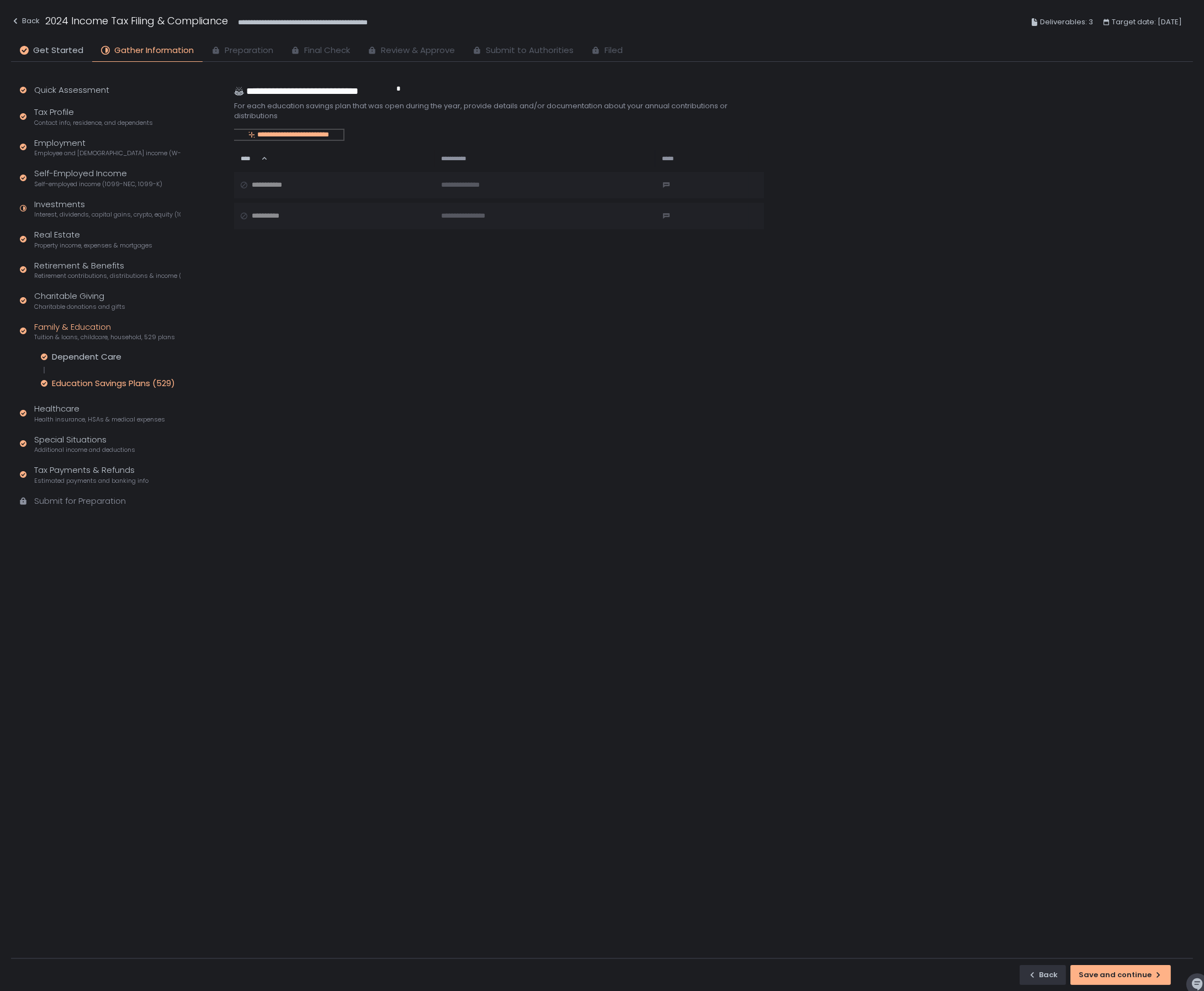
click at [288, 133] on div "**********" at bounding box center [288, 134] width 109 height 10
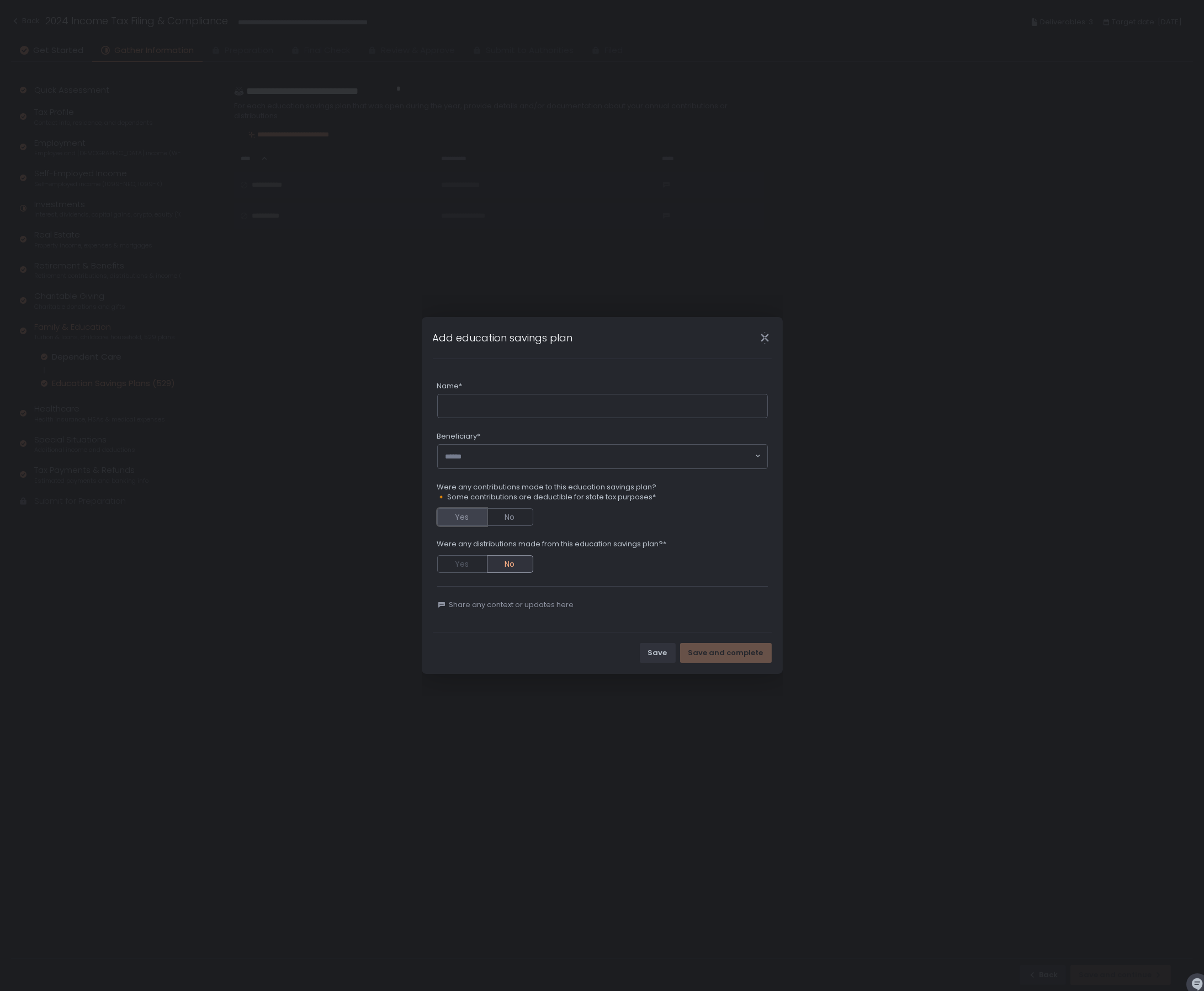
click at [463, 512] on div "Yes No" at bounding box center [603, 515] width 331 height 21
click at [466, 527] on button "Yes" at bounding box center [462, 523] width 50 height 18
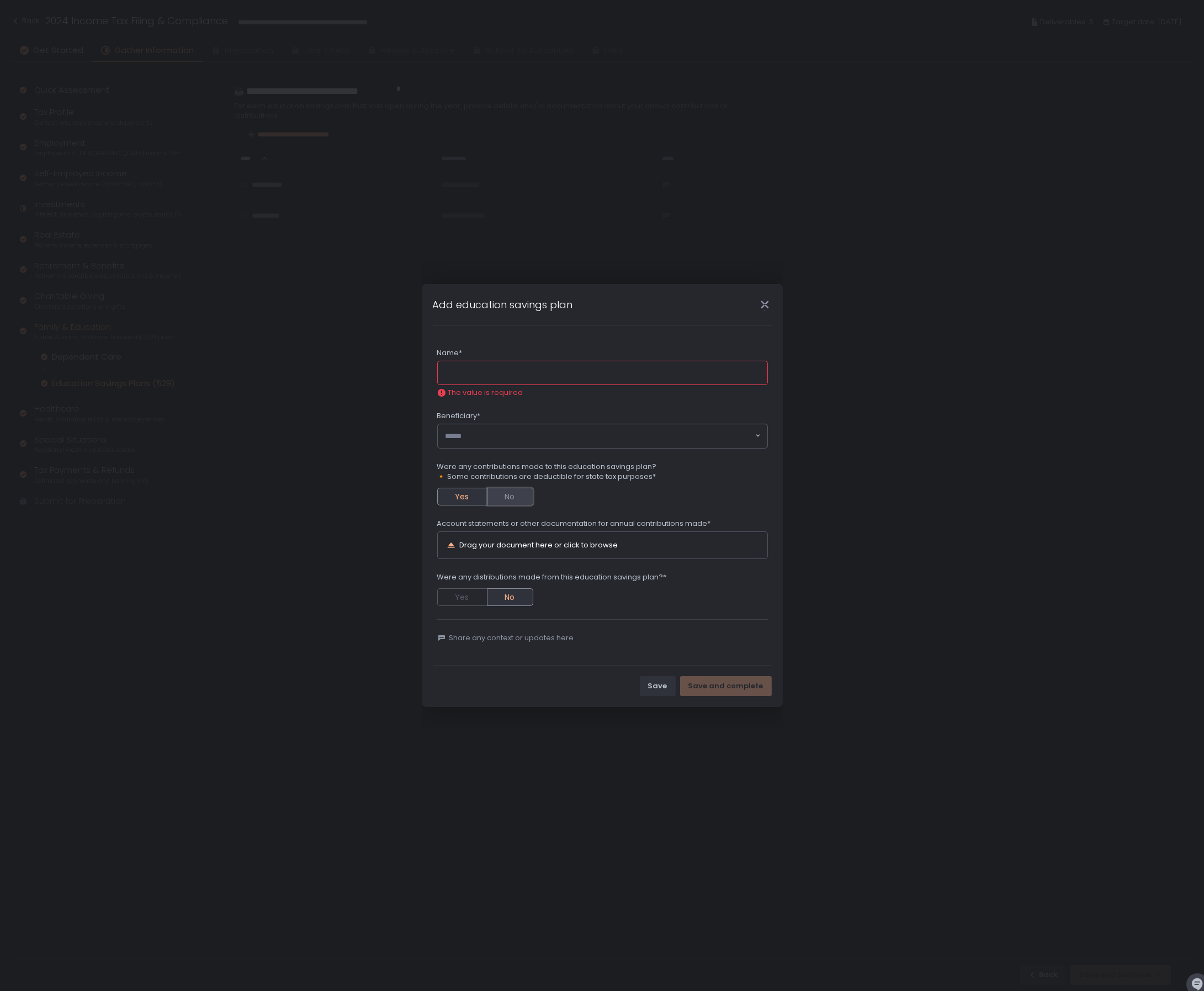
click at [514, 490] on button "No" at bounding box center [510, 497] width 46 height 18
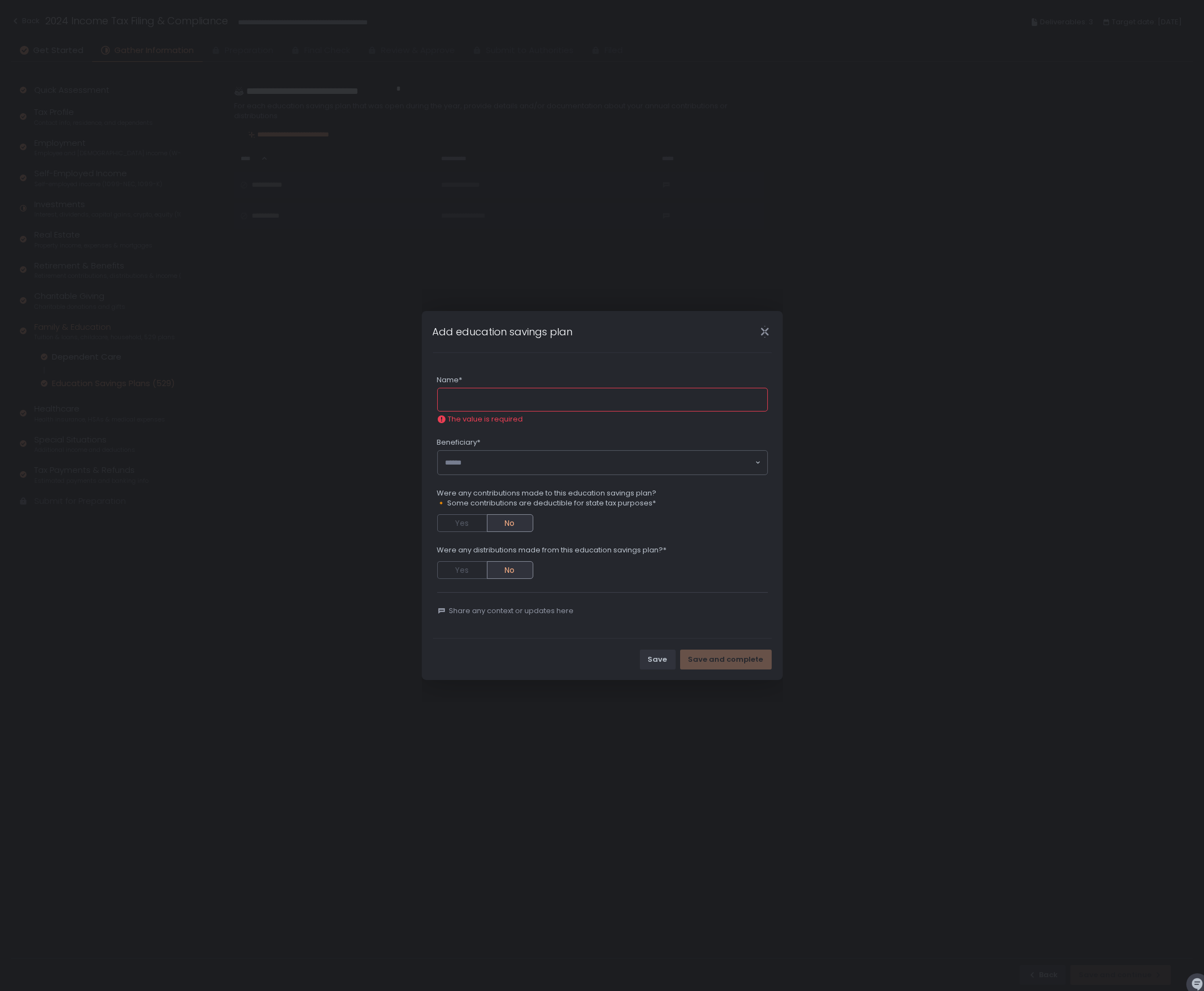
click at [762, 330] on icon "Close" at bounding box center [765, 331] width 12 height 12
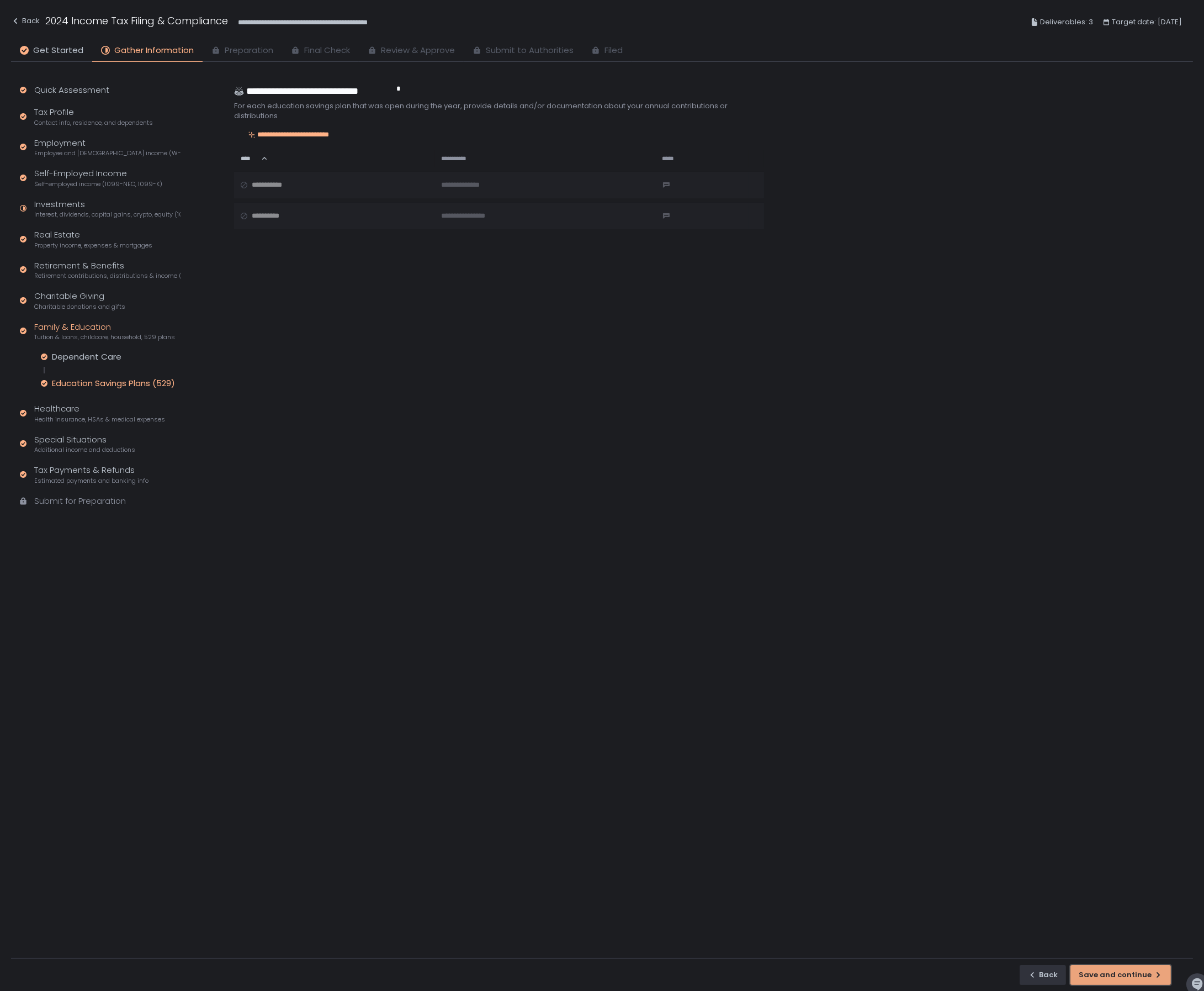
click at [1122, 972] on div "Save and continue" at bounding box center [1121, 974] width 84 height 10
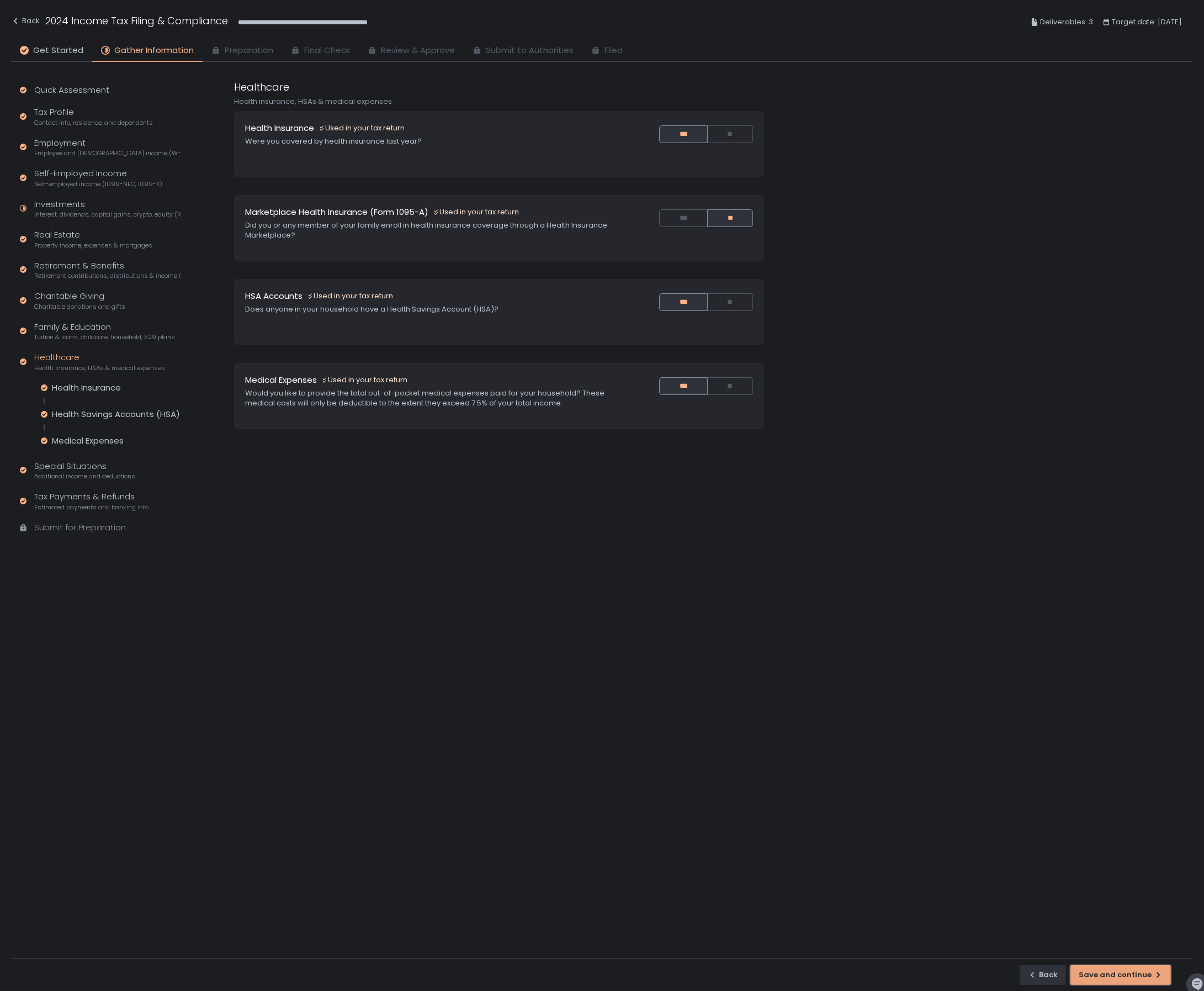
click at [1122, 972] on div "Save and continue" at bounding box center [1121, 974] width 84 height 10
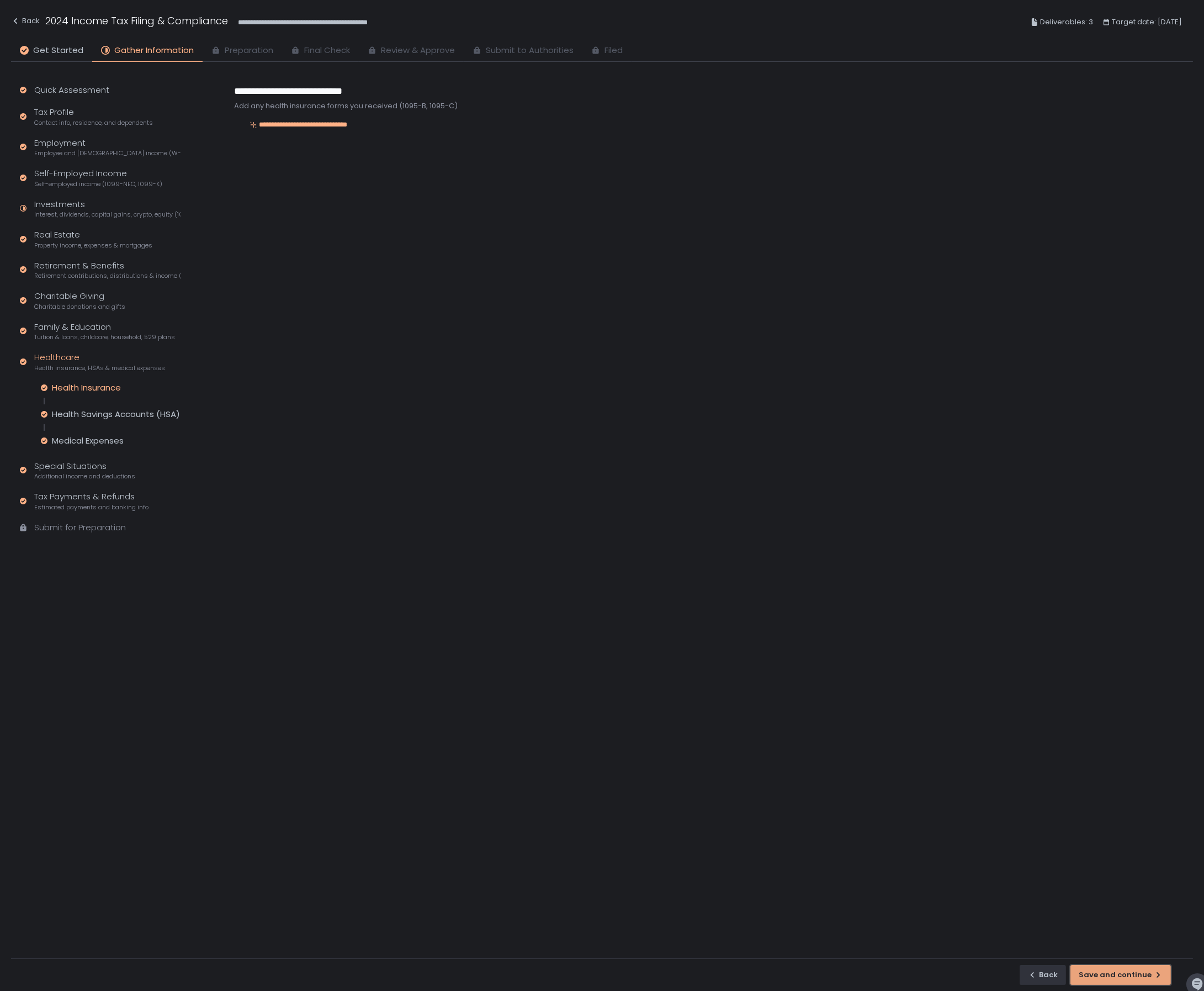
click at [1121, 978] on div "Save and continue" at bounding box center [1121, 974] width 84 height 10
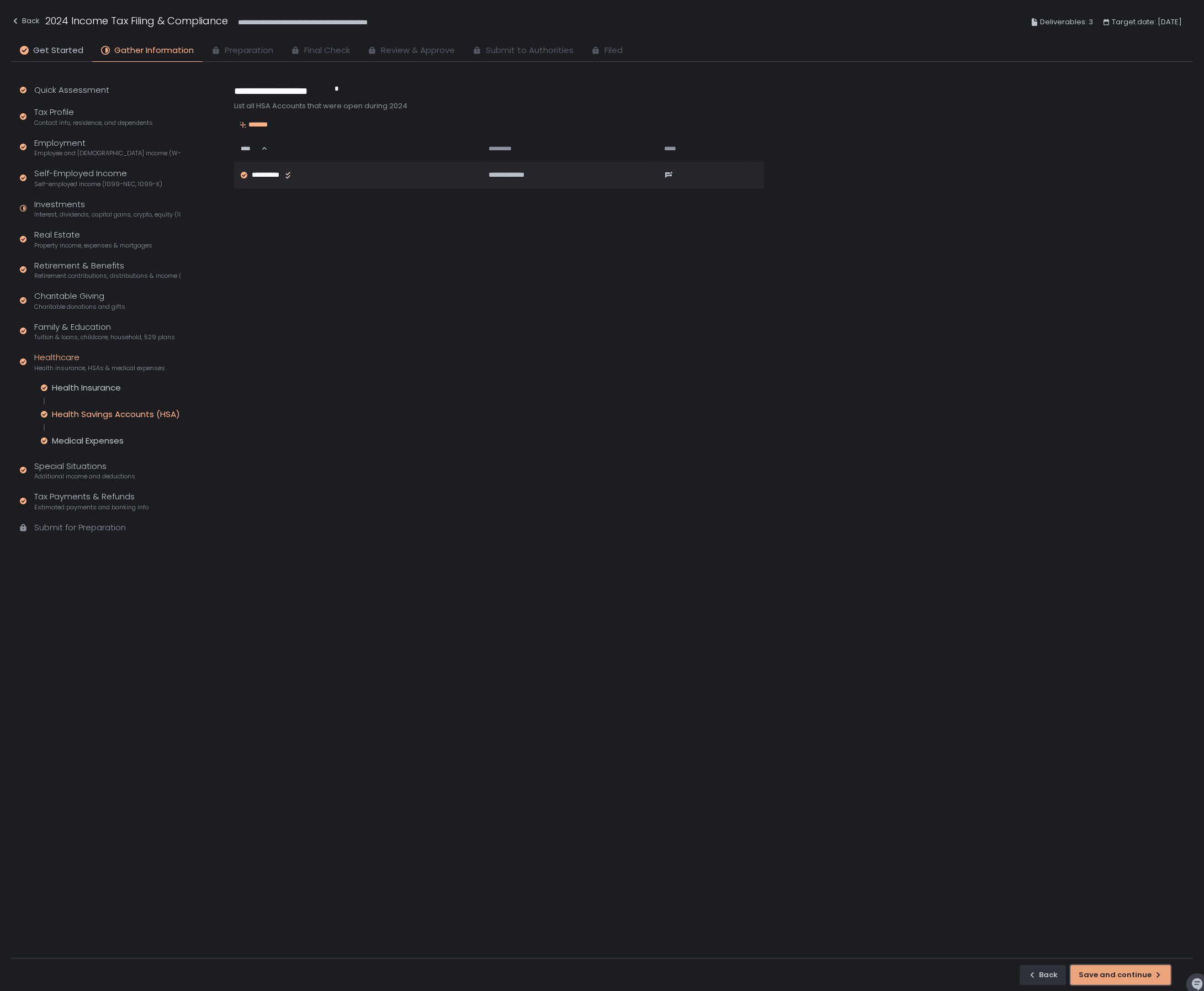
click at [1121, 978] on div "Save and continue" at bounding box center [1121, 974] width 84 height 10
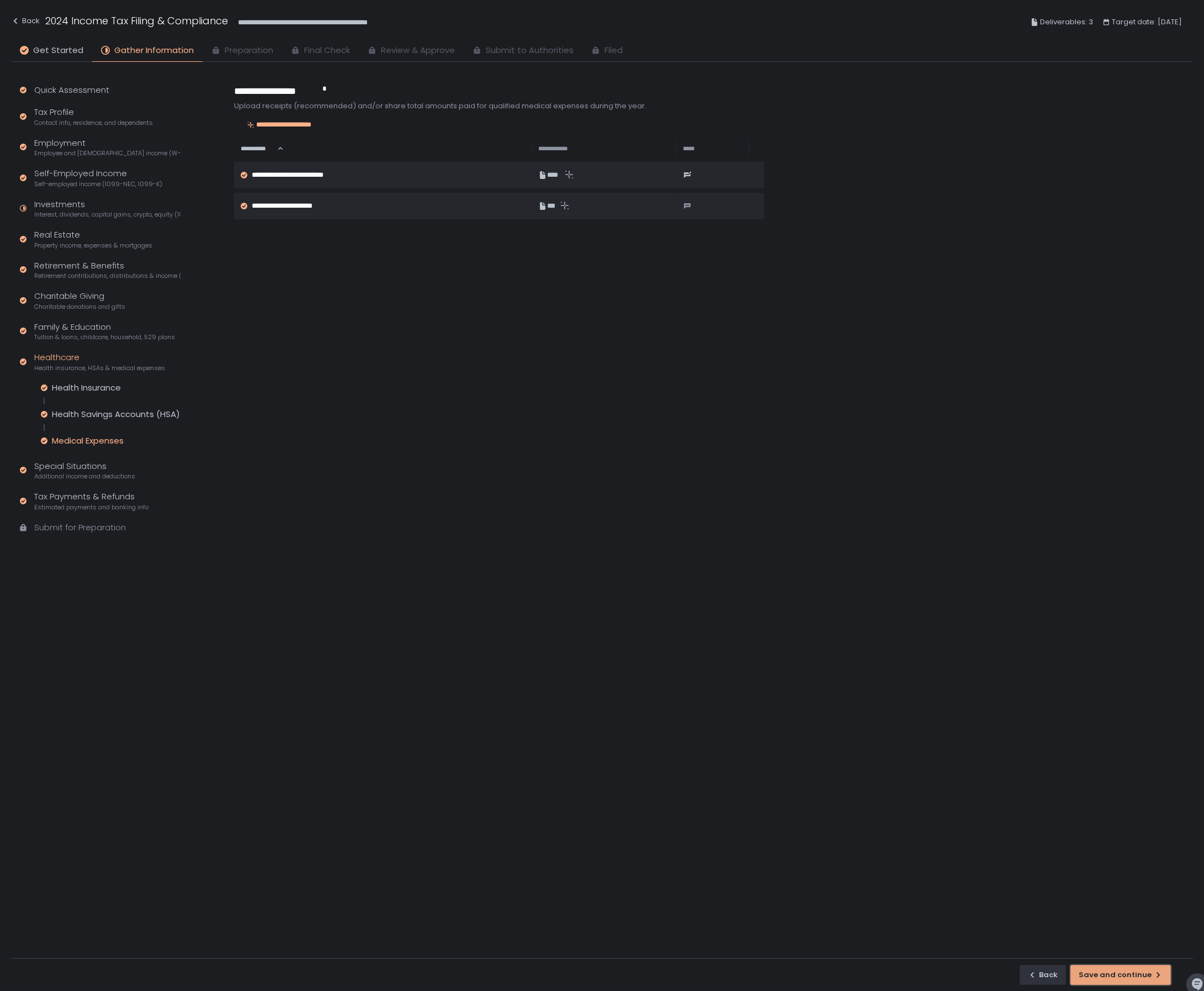
click at [1121, 978] on div "Save and continue" at bounding box center [1121, 974] width 84 height 10
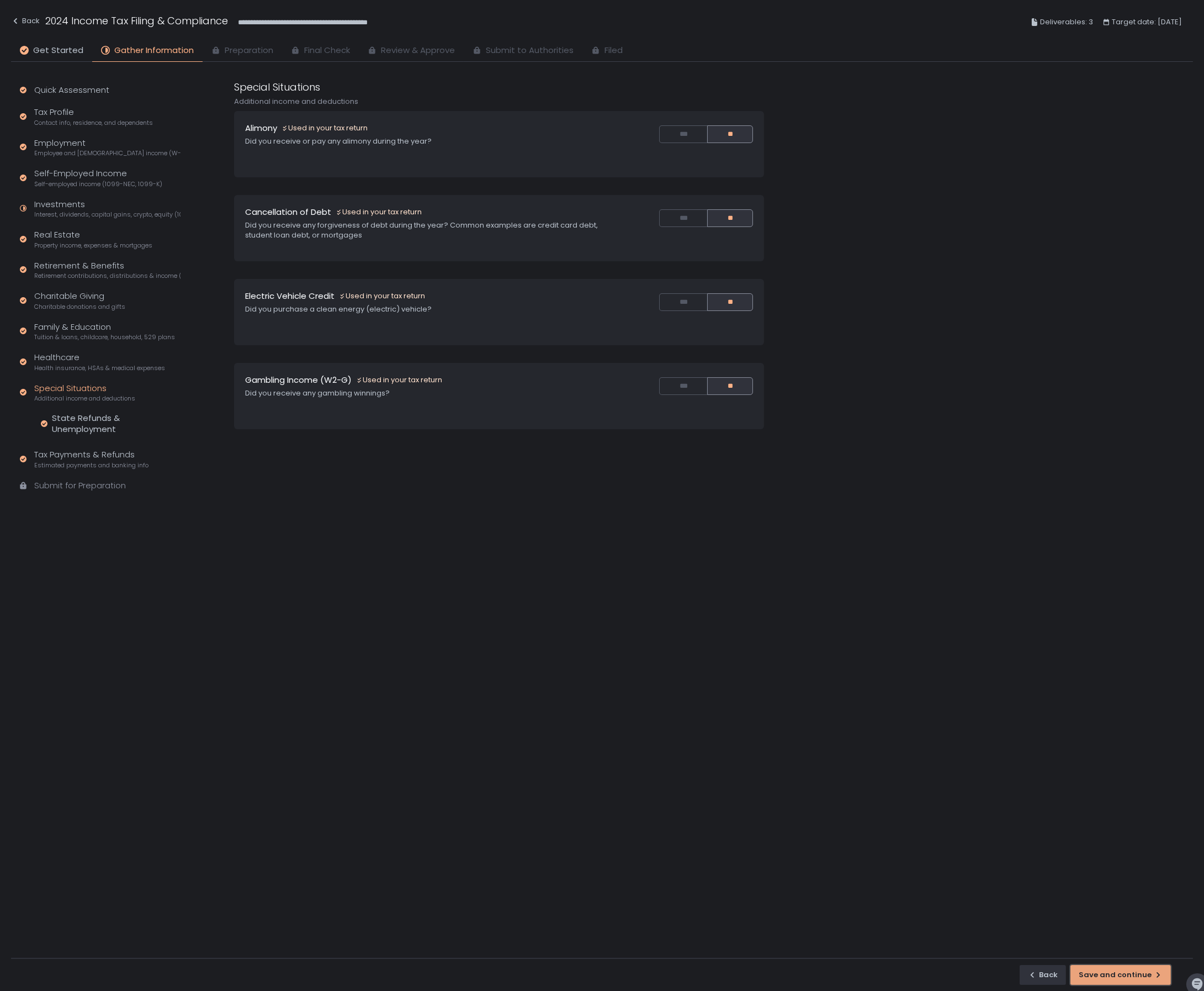
click at [1121, 978] on div "Save and continue" at bounding box center [1121, 974] width 84 height 10
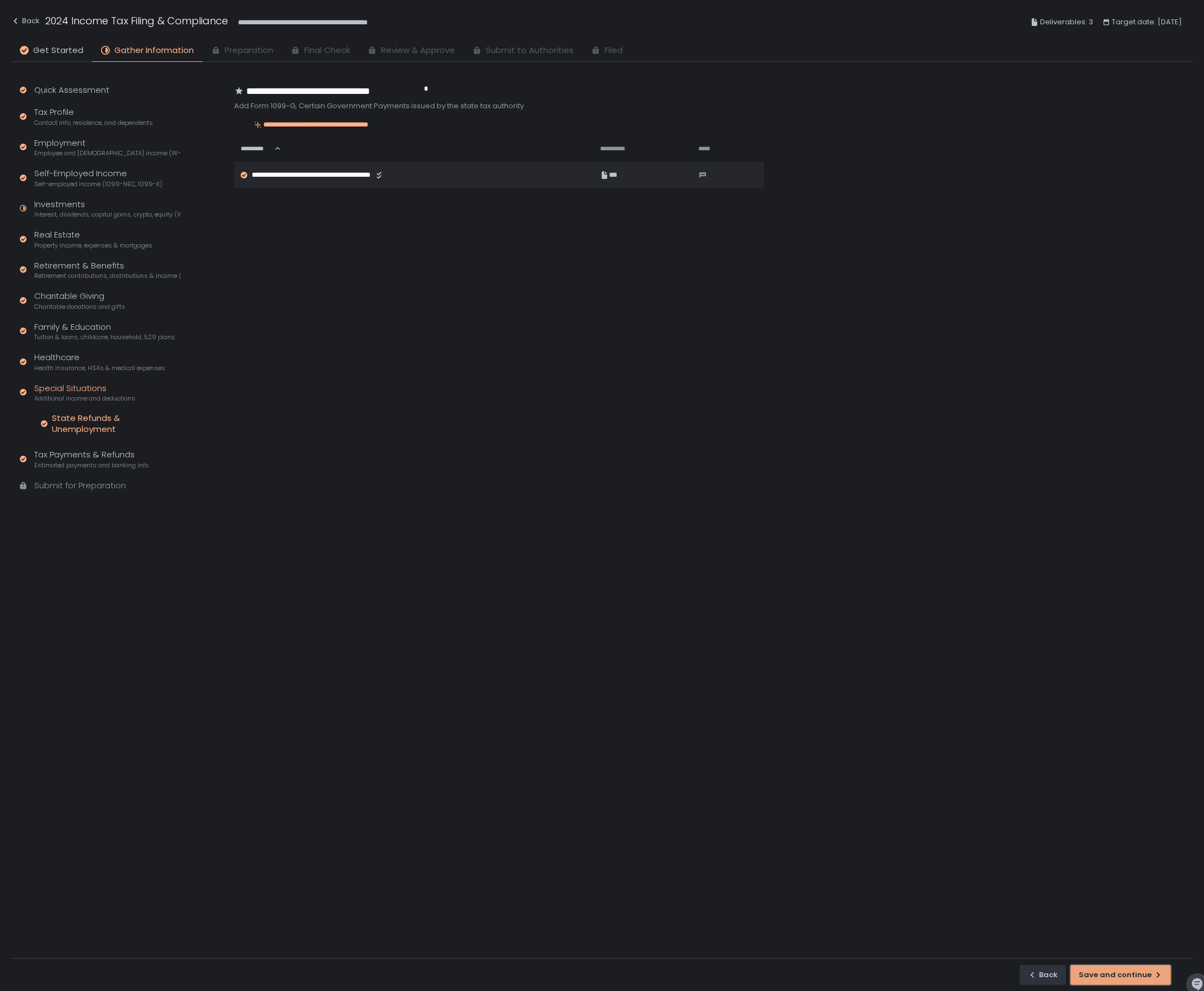
click at [1121, 978] on div "Save and continue" at bounding box center [1121, 974] width 84 height 10
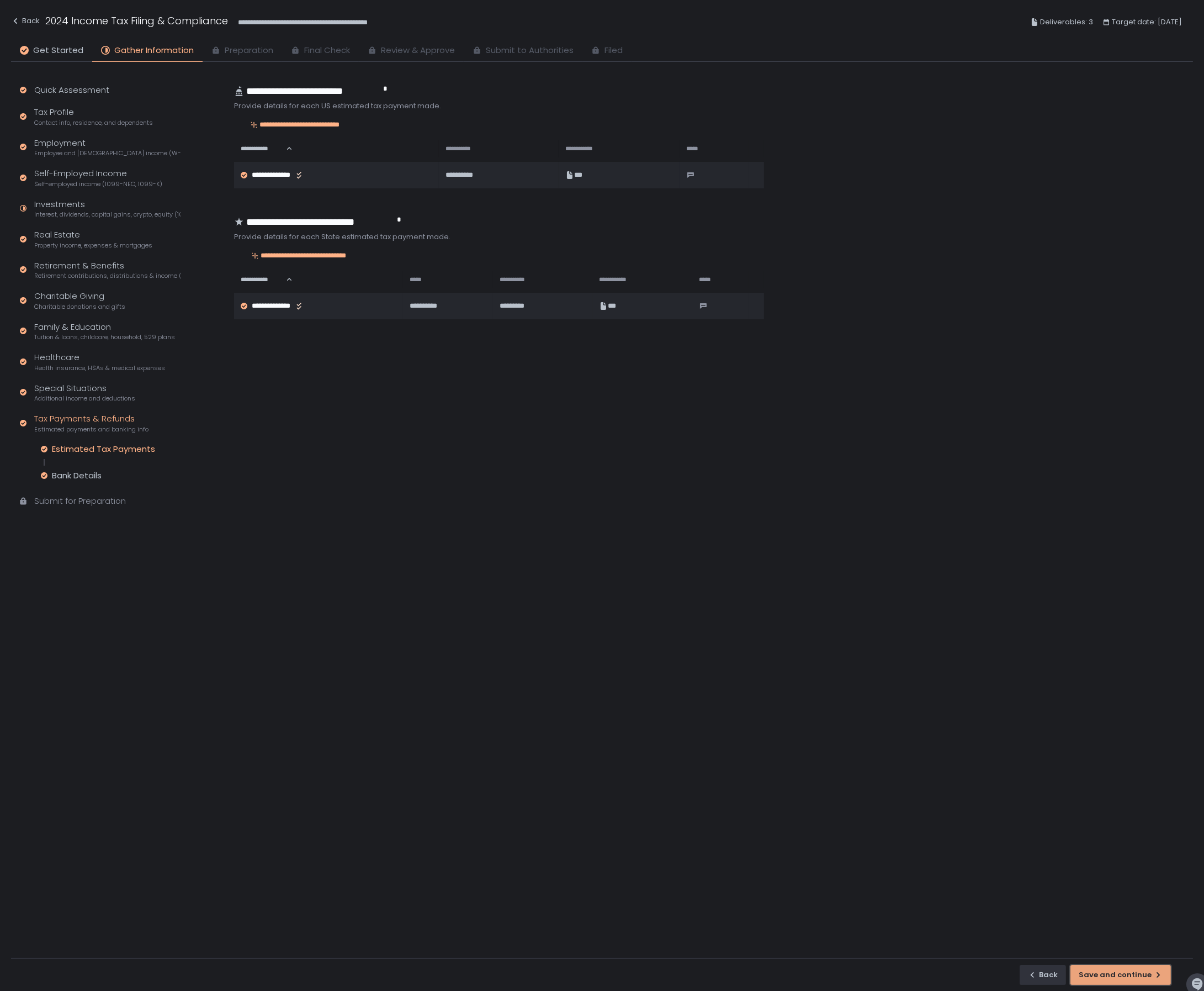
click at [1121, 978] on div "Save and continue" at bounding box center [1121, 974] width 84 height 10
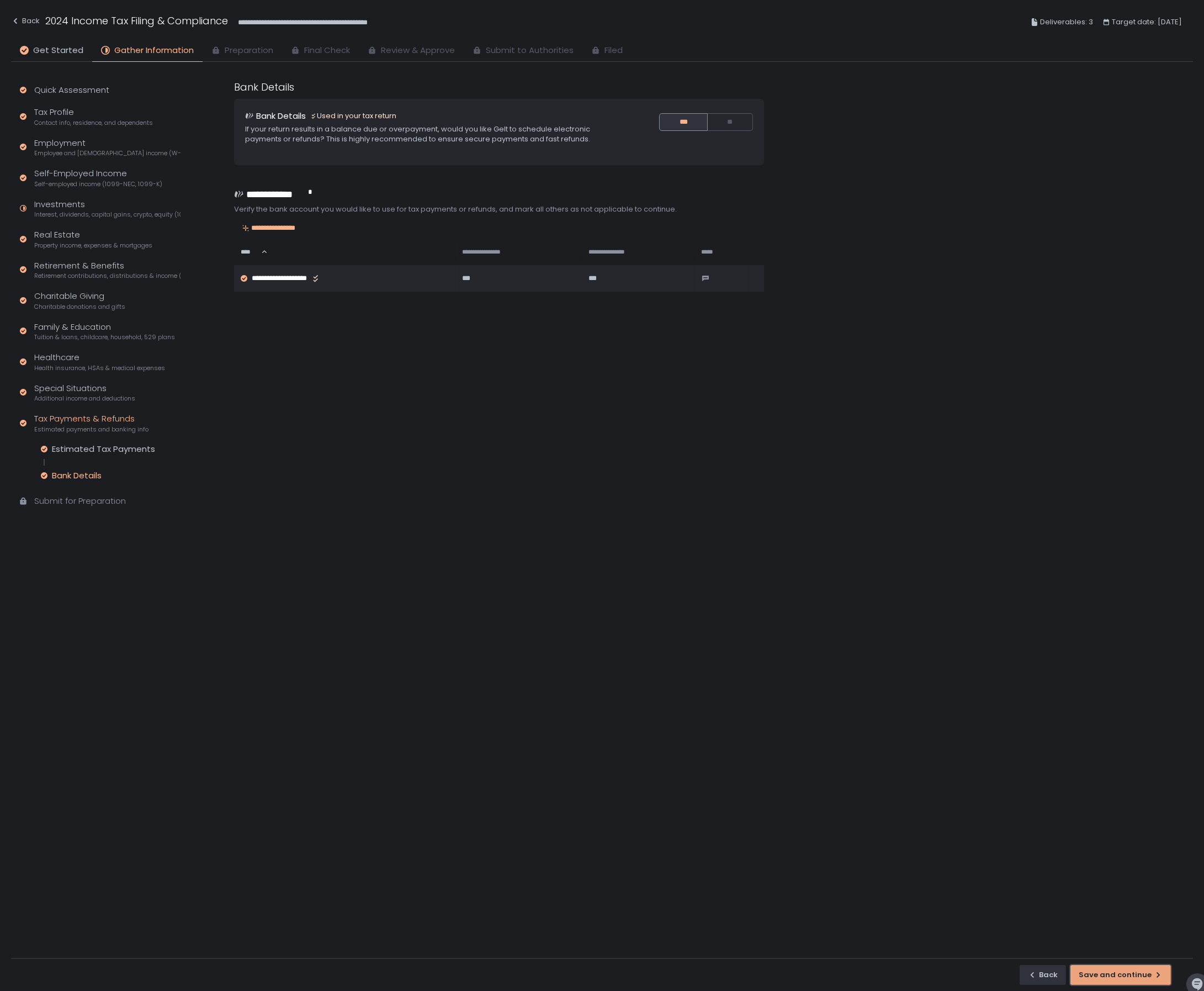
click at [1121, 978] on div "Save and continue" at bounding box center [1121, 974] width 84 height 10
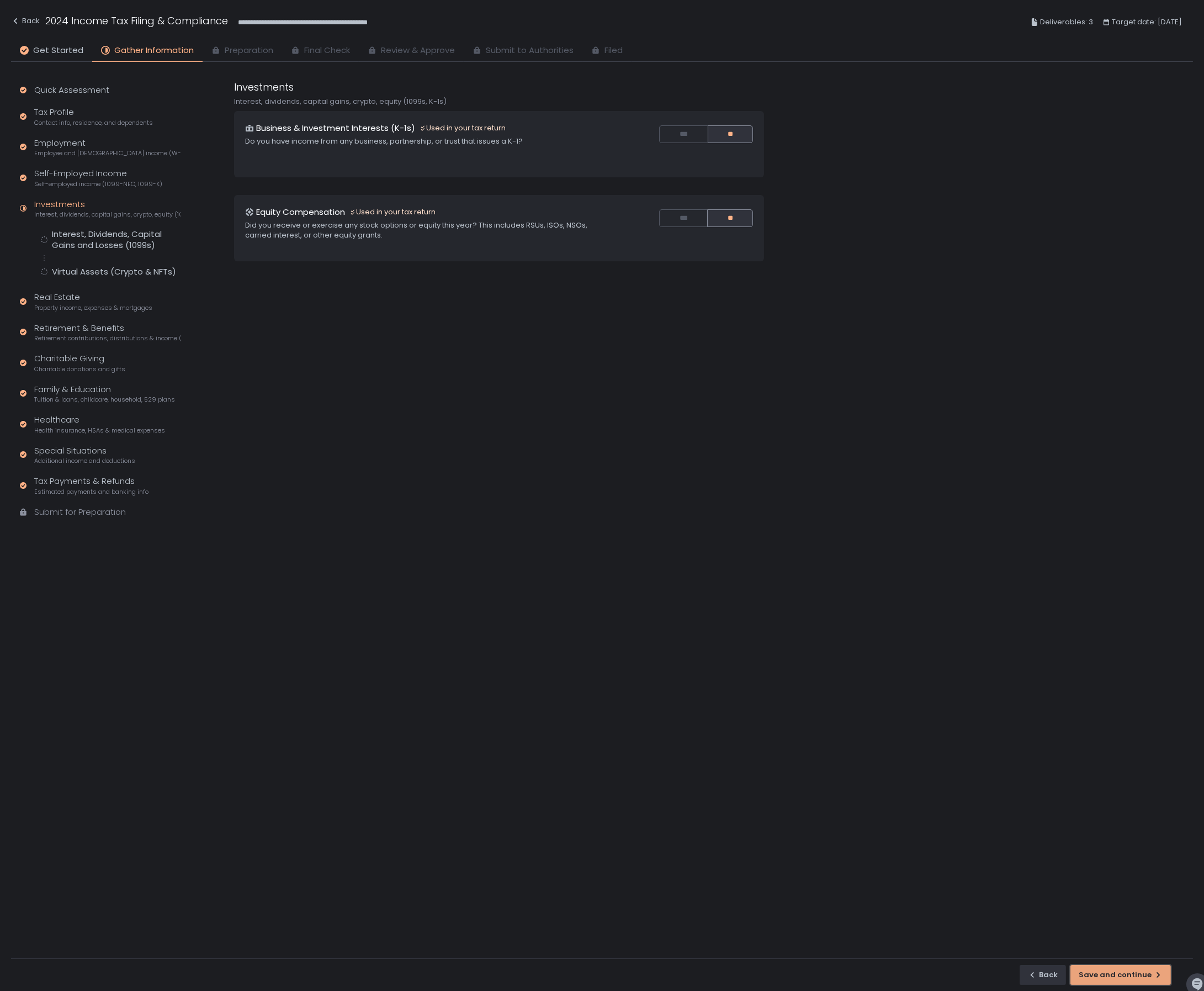
click at [1121, 978] on div "Save and continue" at bounding box center [1121, 974] width 84 height 10
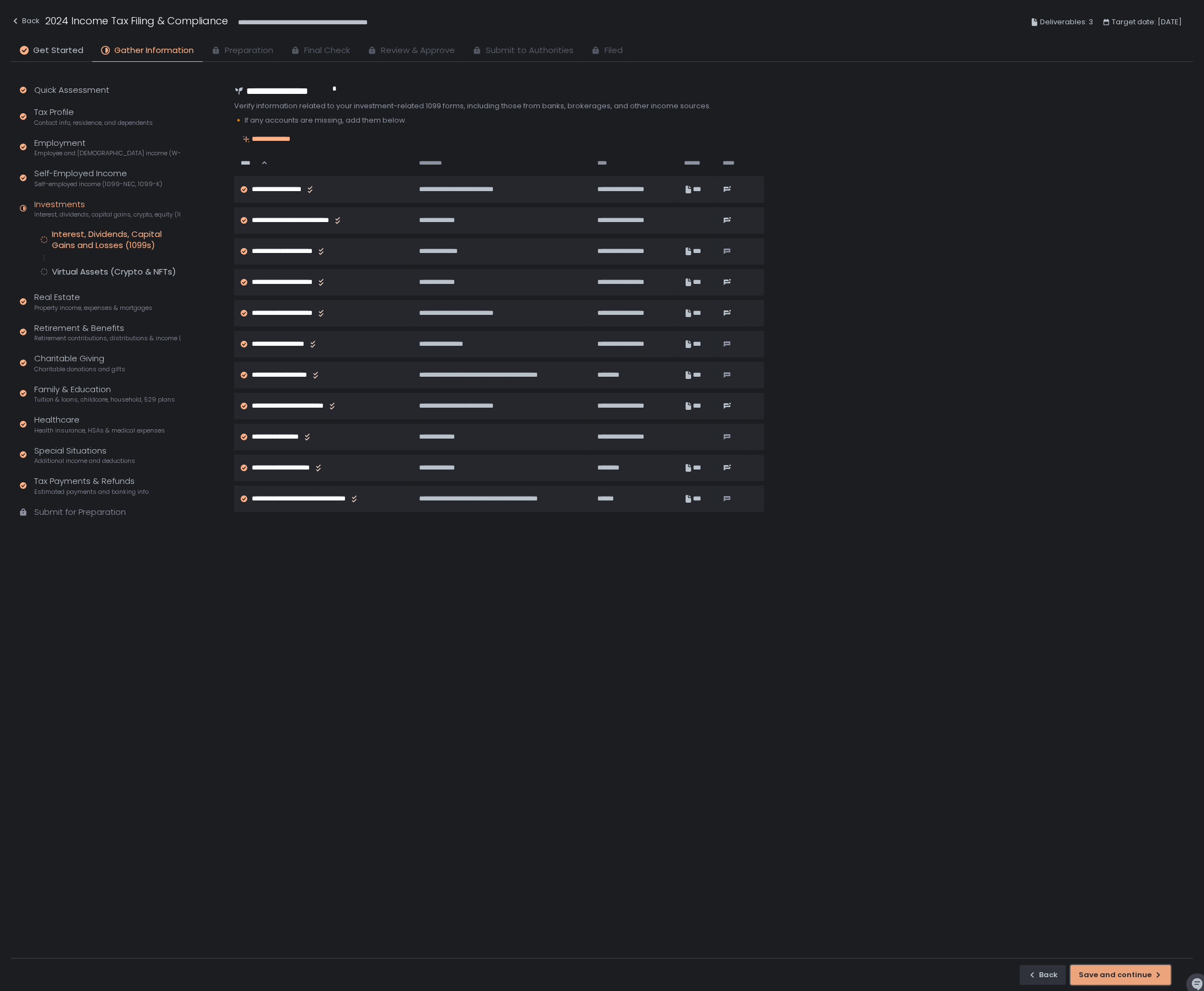
click at [1116, 973] on div "Save and continue" at bounding box center [1121, 974] width 84 height 10
click at [1116, 973] on div "Back Save and continue" at bounding box center [602, 974] width 1183 height 33
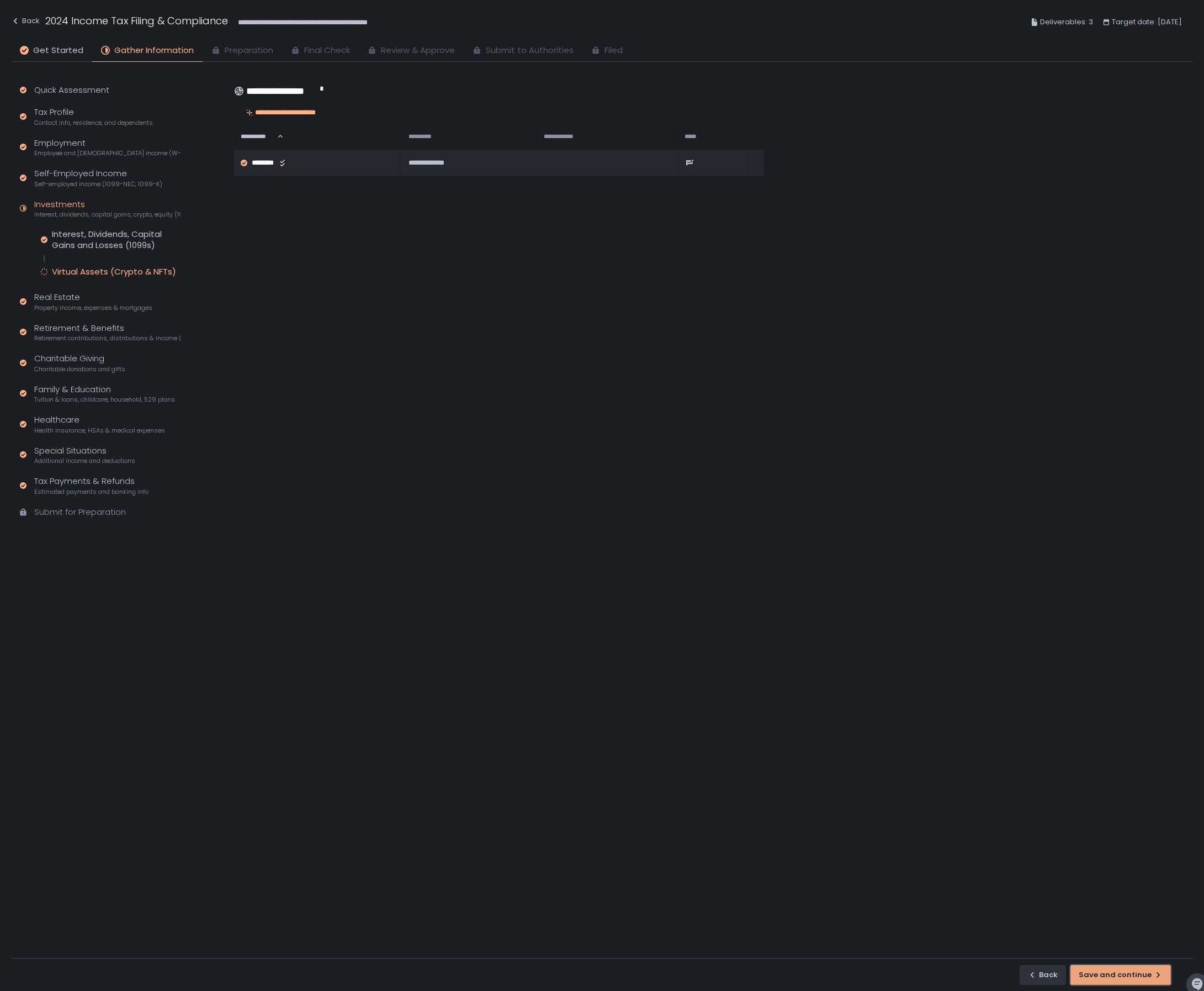
click at [1118, 973] on div "Save and continue" at bounding box center [1121, 974] width 84 height 10
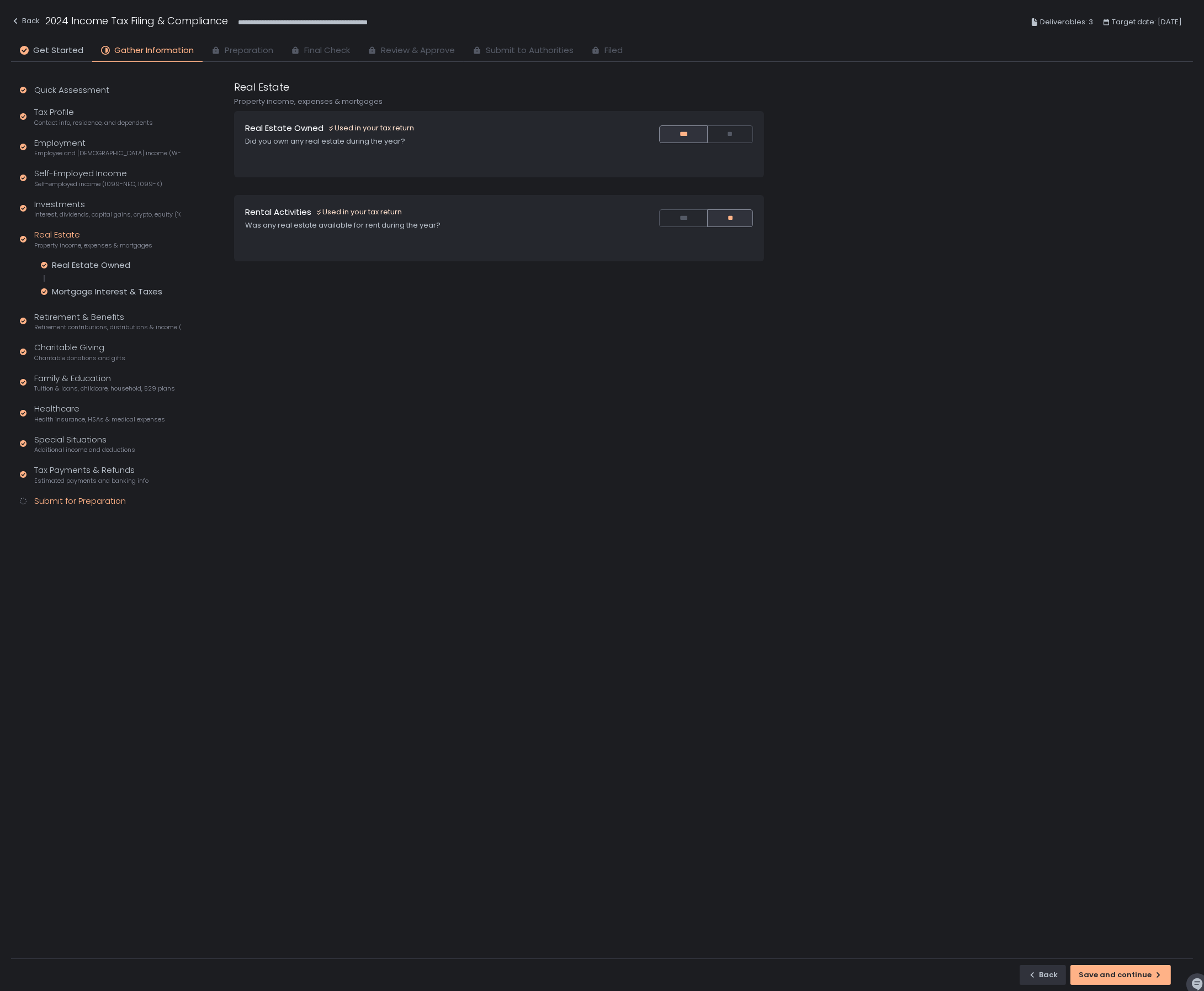
click at [89, 496] on div "Submit for Preparation" at bounding box center [80, 501] width 92 height 13
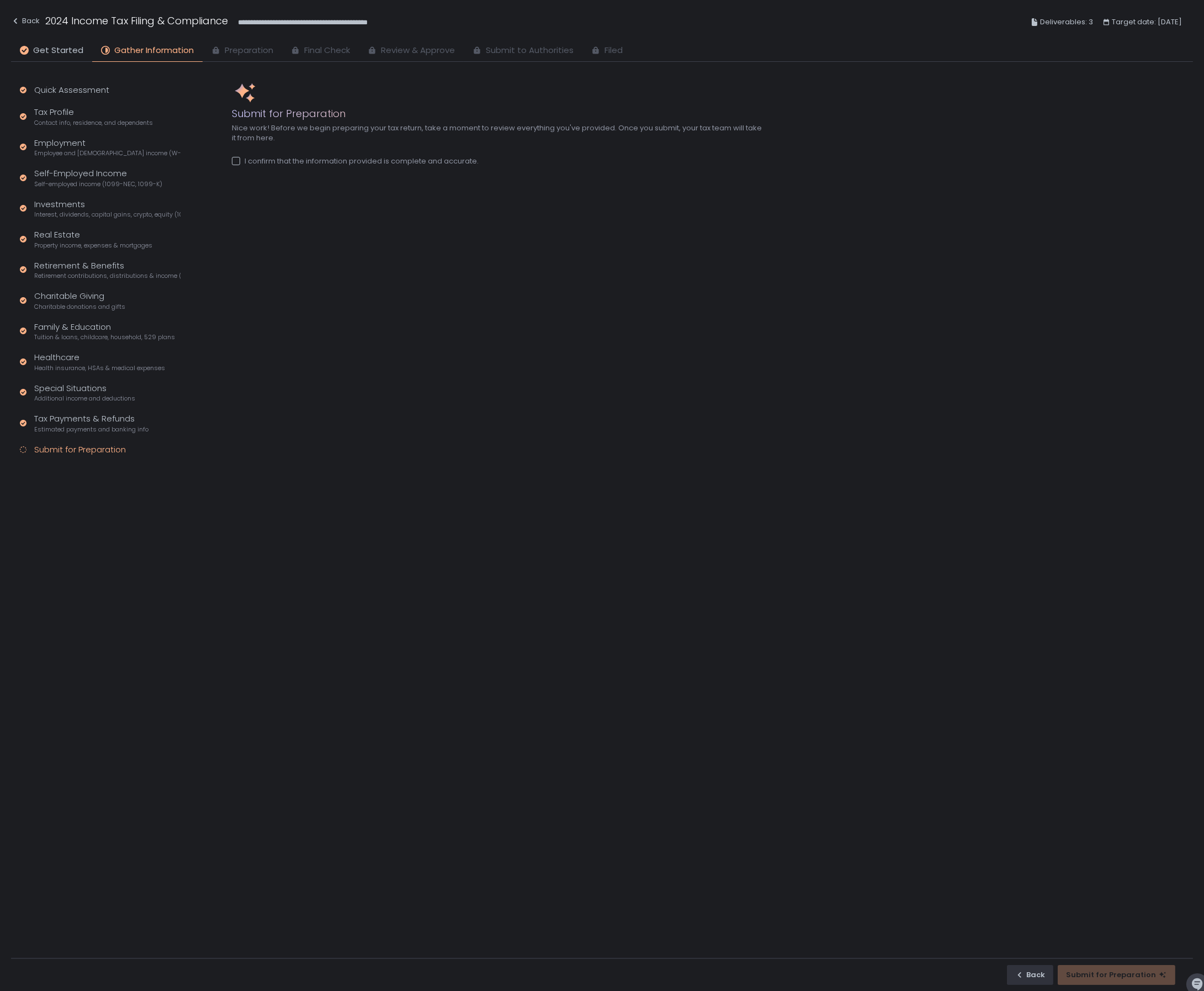
click at [238, 165] on div "I confirm that the information provided is complete and accurate." at bounding box center [355, 161] width 246 height 10
click at [1096, 973] on div "Submit for Preparation" at bounding box center [1117, 974] width 101 height 10
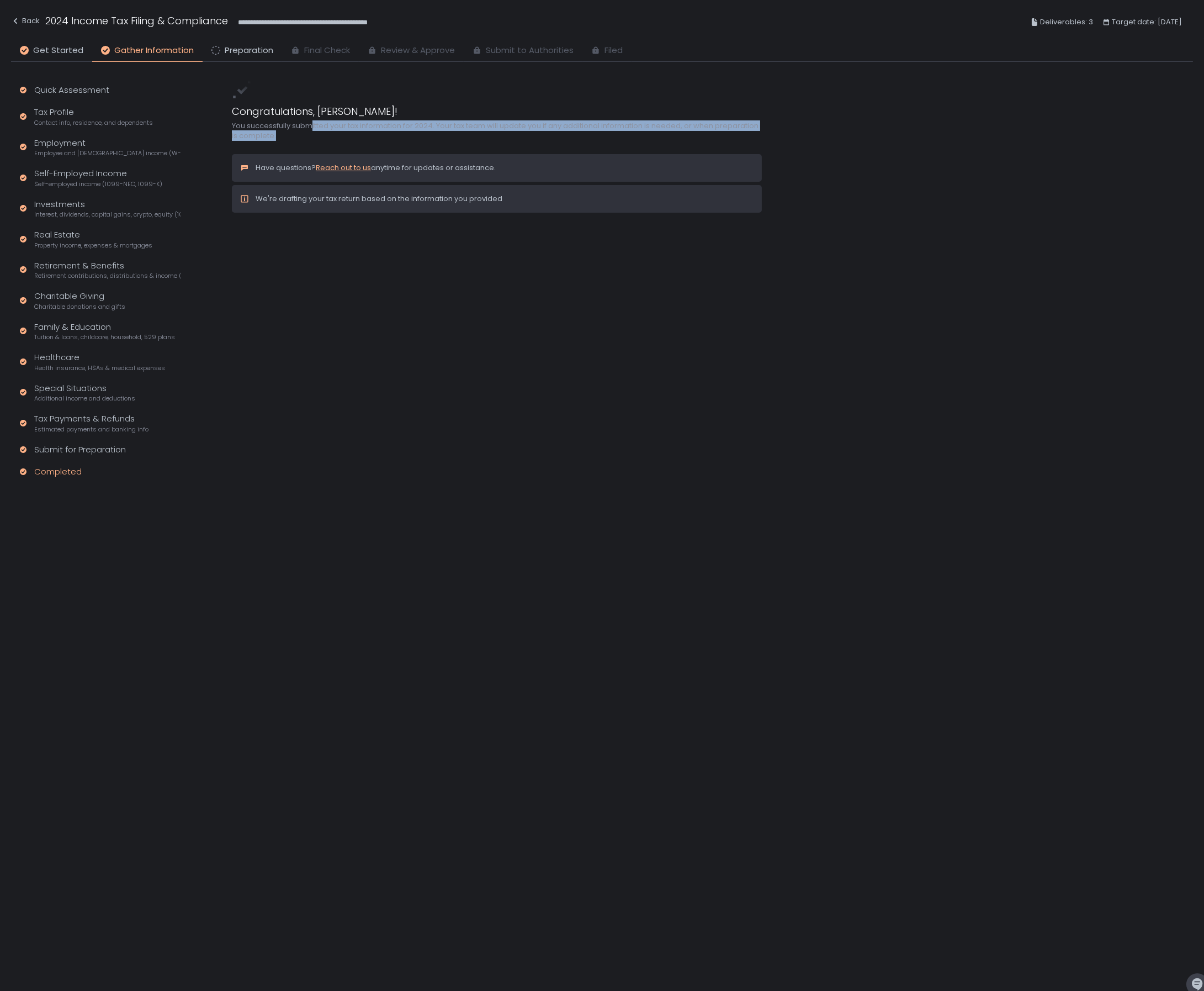
drag, startPoint x: 314, startPoint y: 128, endPoint x: 387, endPoint y: 139, distance: 73.8
click at [387, 139] on div "You successfully submitted your tax information for 2024. Your tax team will up…" at bounding box center [497, 131] width 530 height 19
